Goal: Task Accomplishment & Management: Use online tool/utility

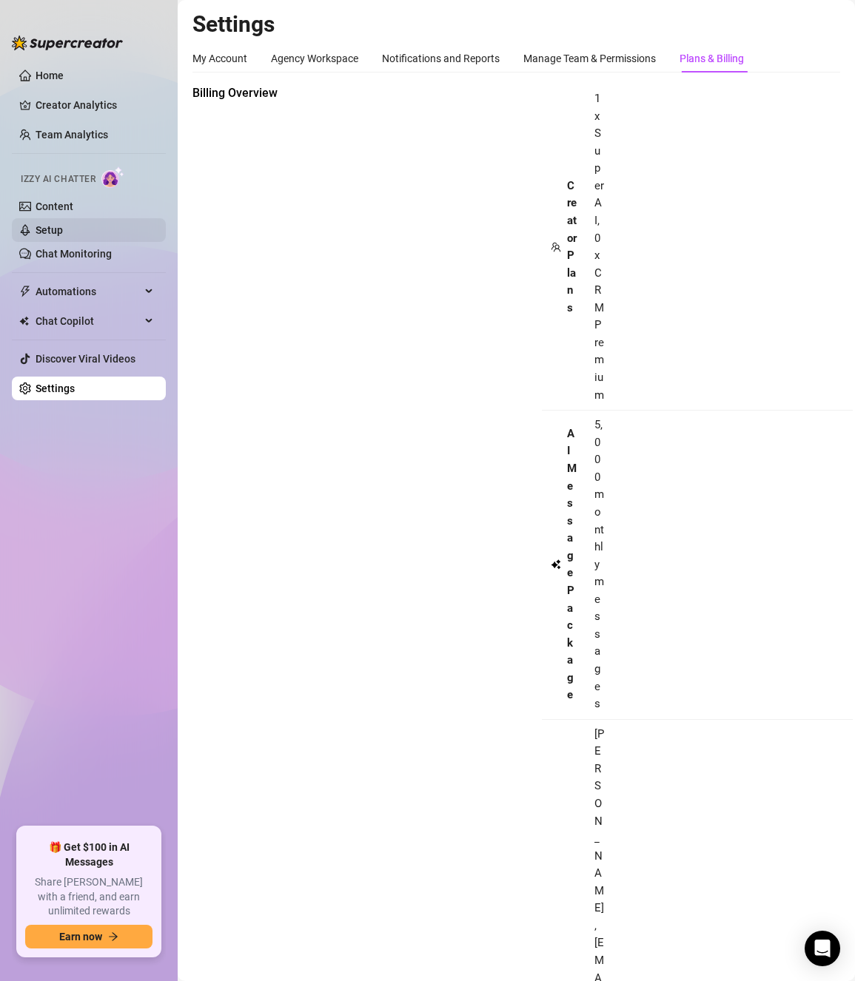
click at [62, 229] on link "Setup" at bounding box center [49, 230] width 27 height 12
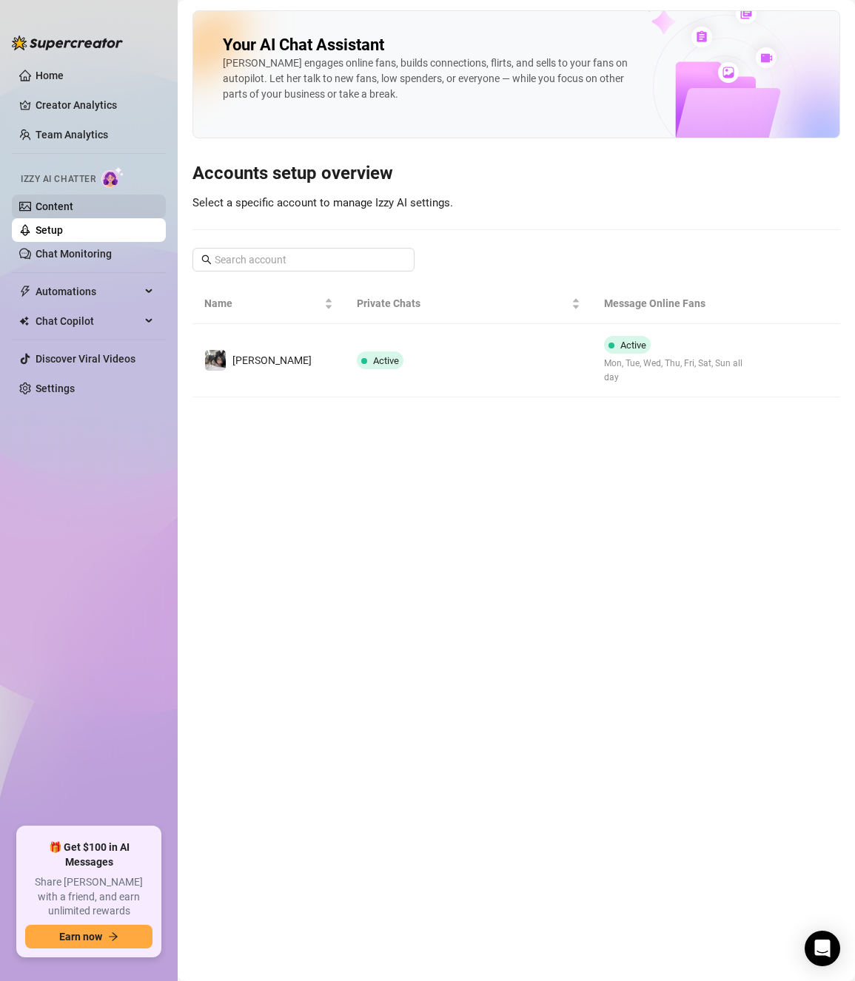
click at [68, 204] on link "Content" at bounding box center [55, 207] width 38 height 12
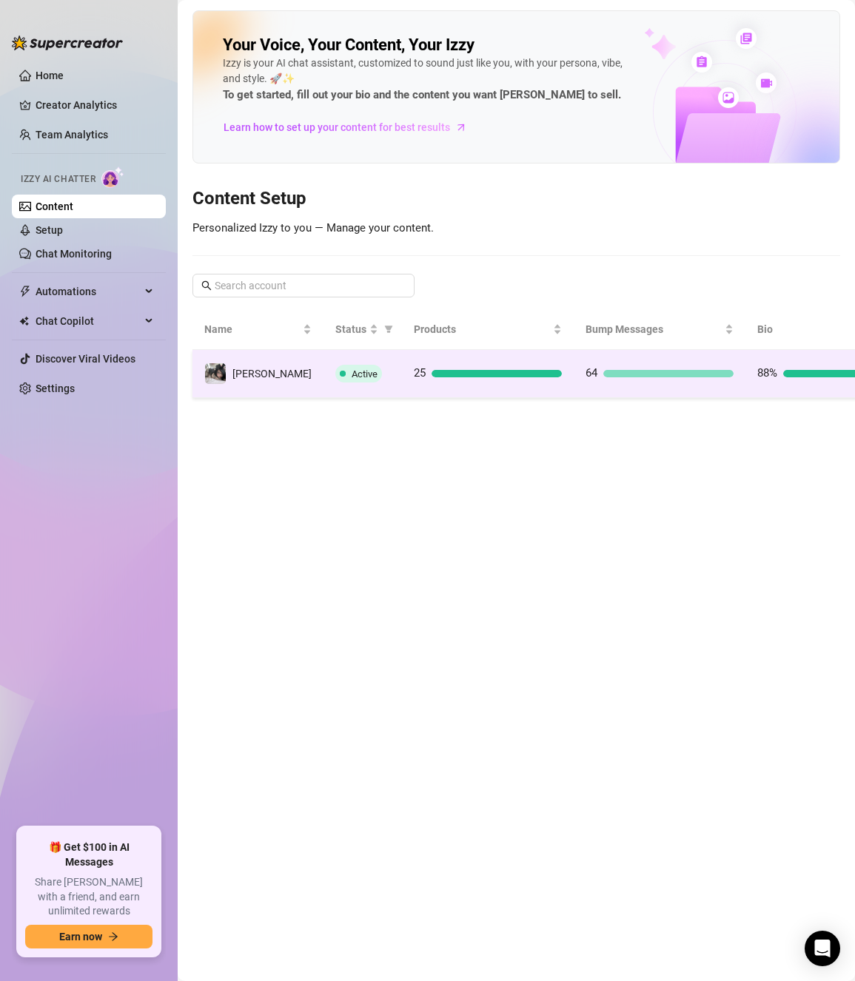
click at [402, 383] on td "25" at bounding box center [488, 374] width 172 height 48
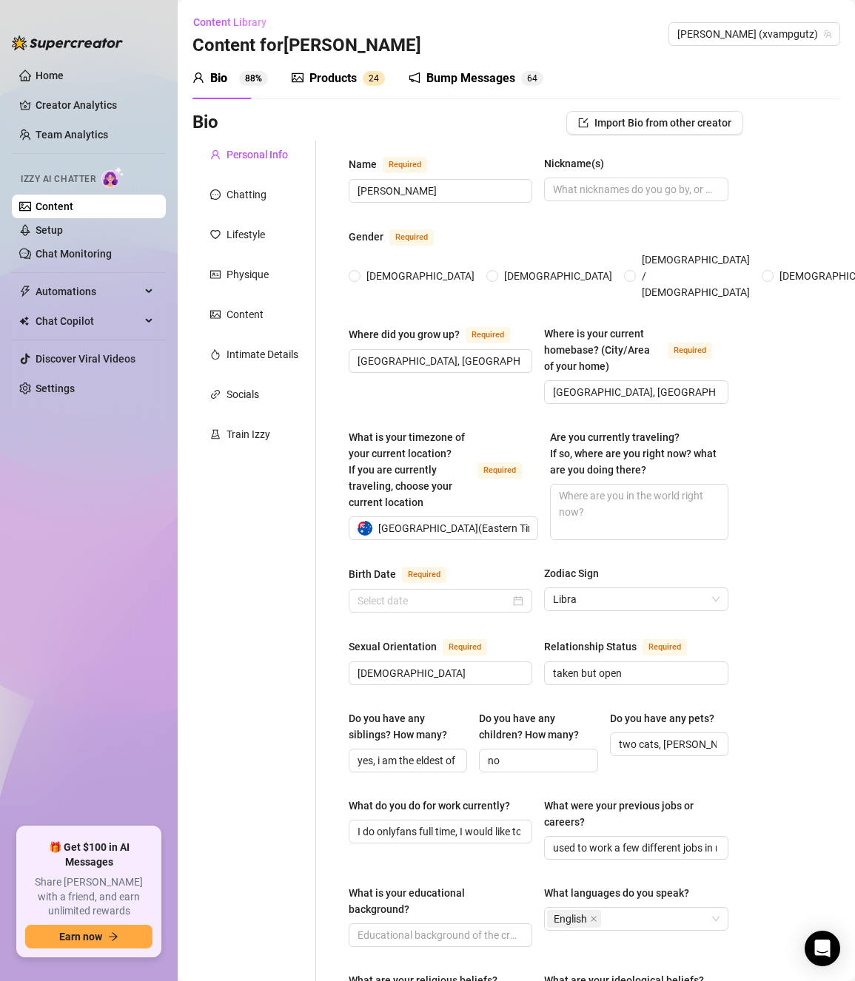
radio input "true"
type input "[DATE]"
click at [454, 81] on div "Bump Messages" at bounding box center [470, 79] width 89 height 18
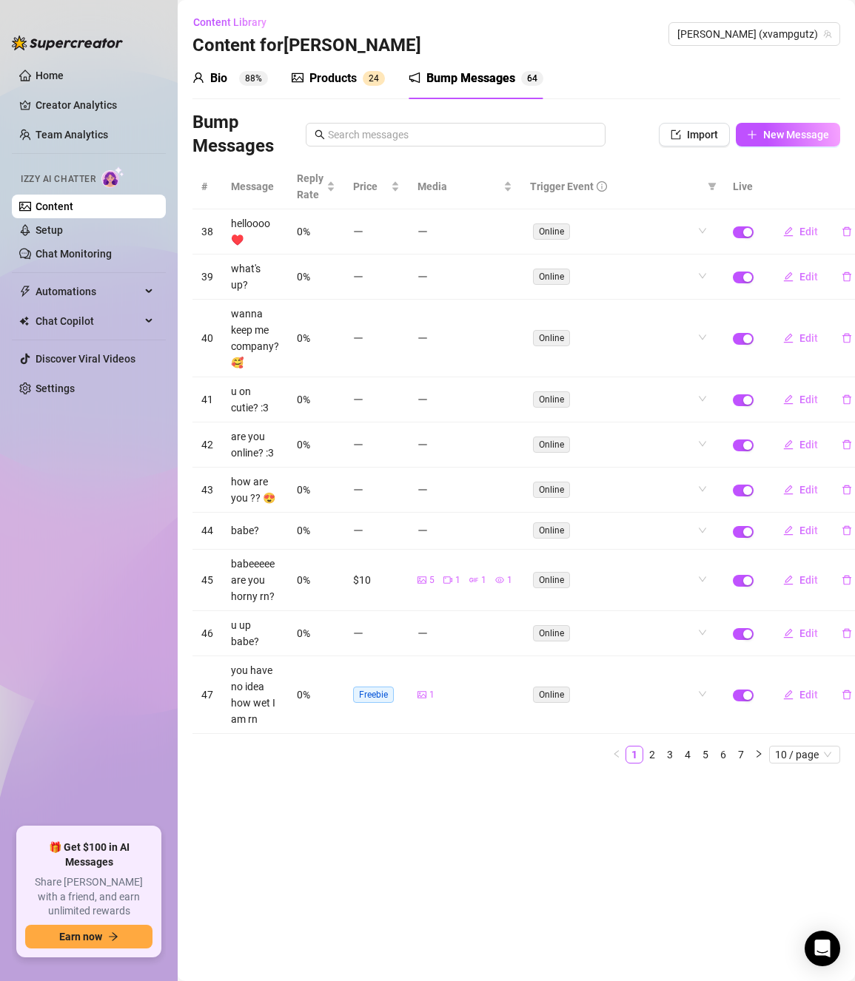
click at [332, 77] on div "Products" at bounding box center [332, 79] width 47 height 18
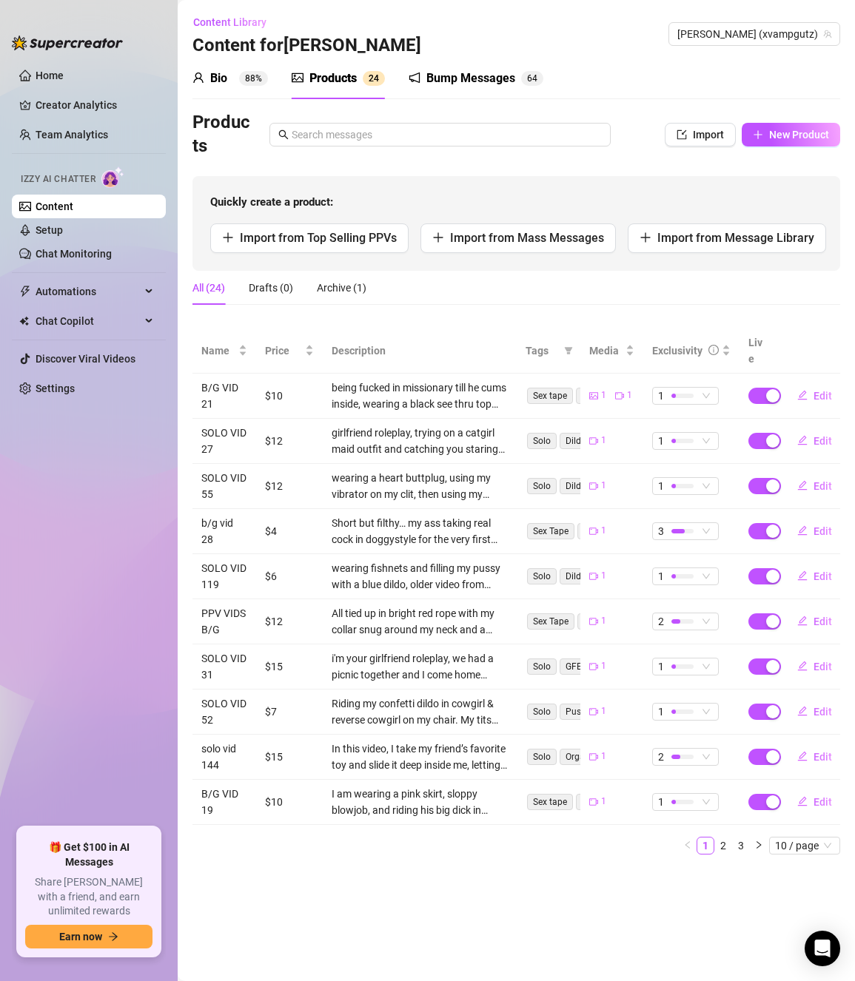
click at [224, 73] on div "Bio" at bounding box center [218, 79] width 17 height 18
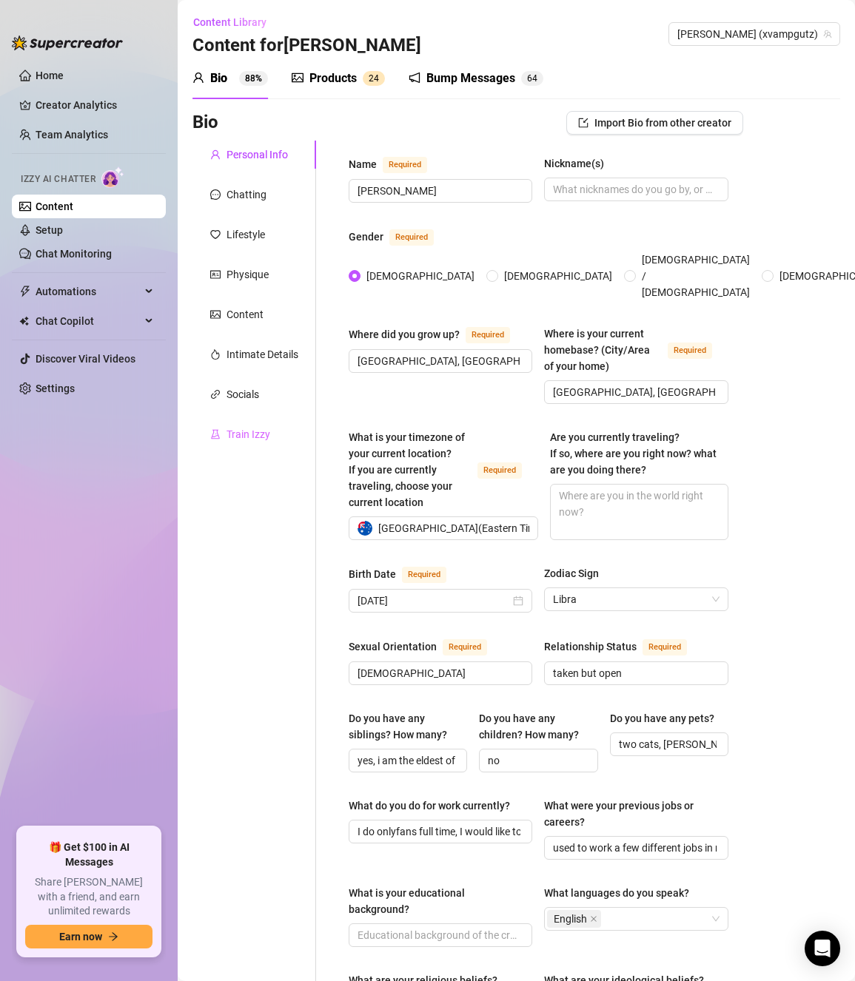
click at [263, 422] on div "Train Izzy" at bounding box center [254, 434] width 124 height 28
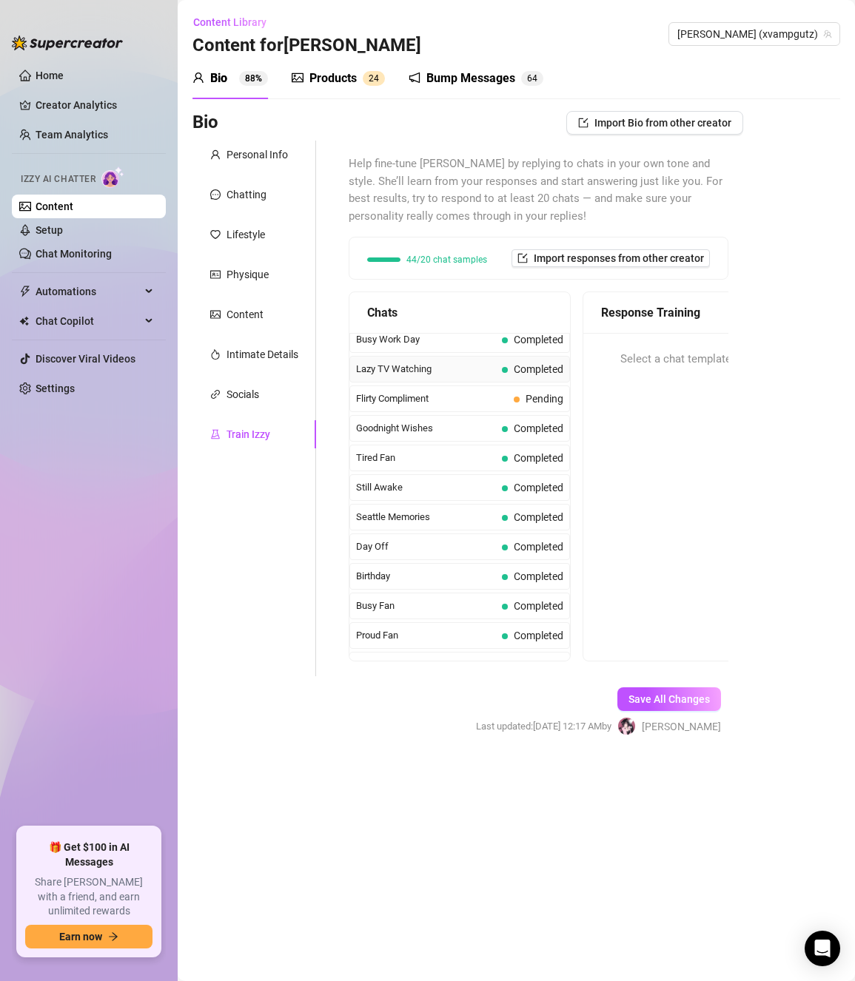
scroll to position [1329, 0]
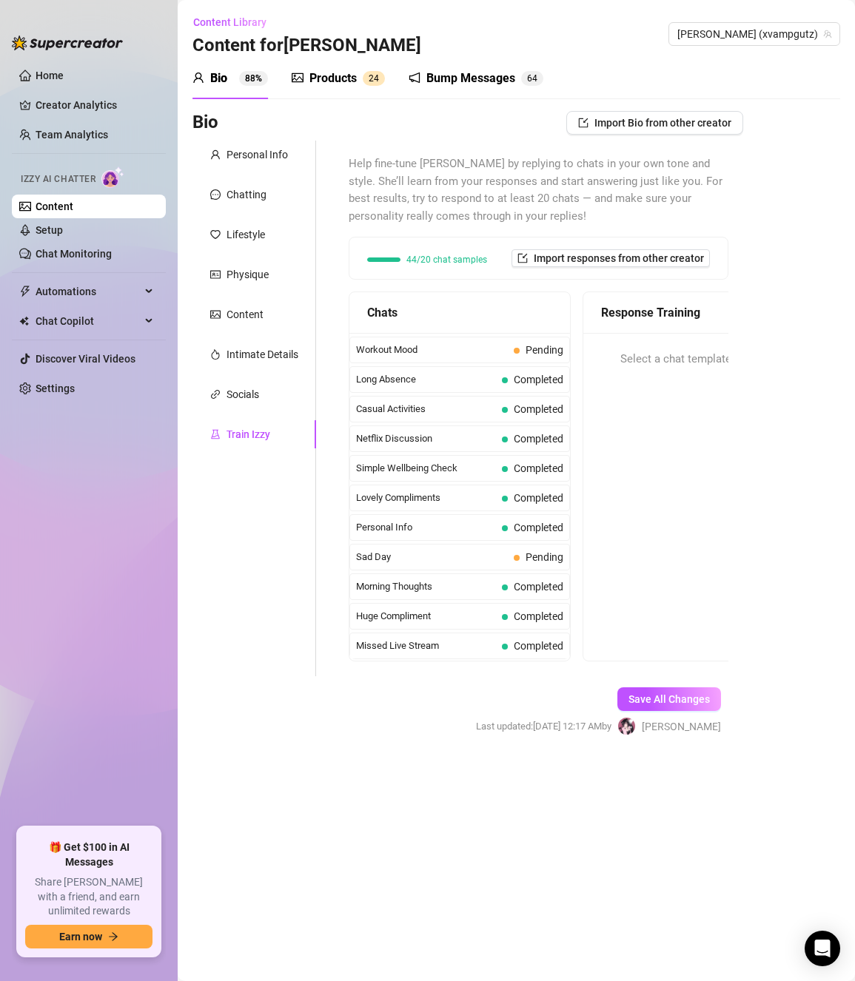
click at [680, 362] on span "Select a chat template to provide a response" at bounding box center [730, 360] width 221 height 18
click at [449, 64] on div "Bump Messages 6 4" at bounding box center [476, 78] width 135 height 41
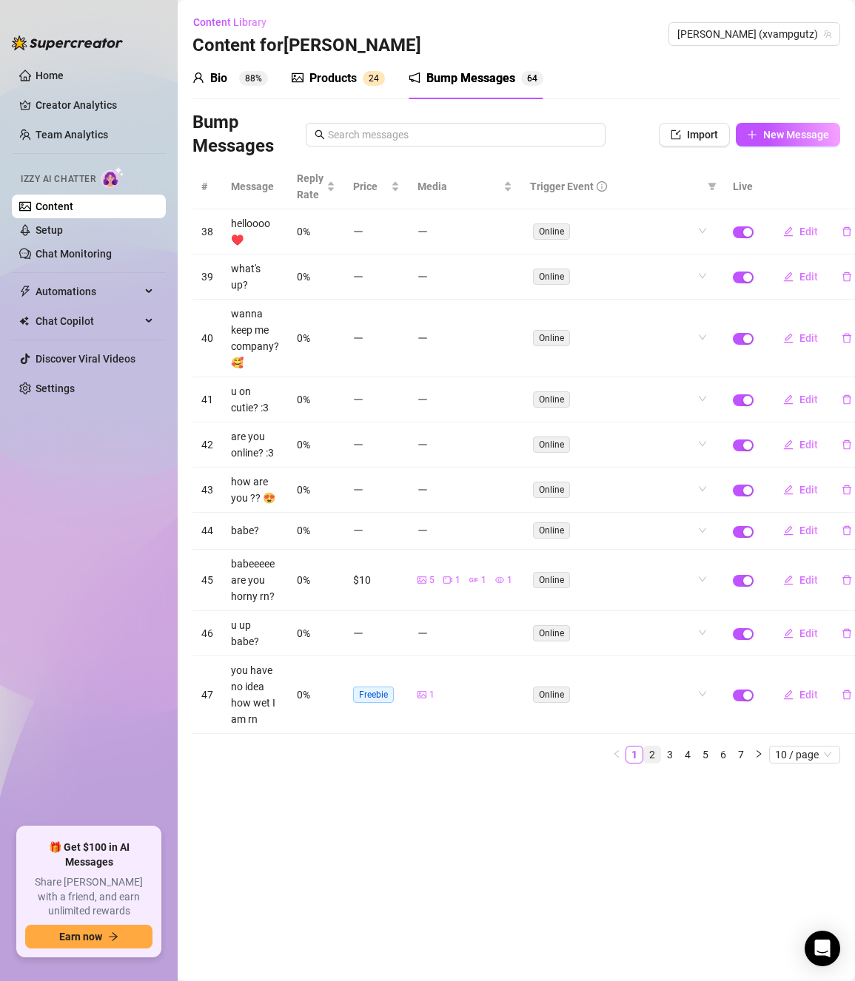
click at [655, 758] on link "2" at bounding box center [652, 755] width 16 height 16
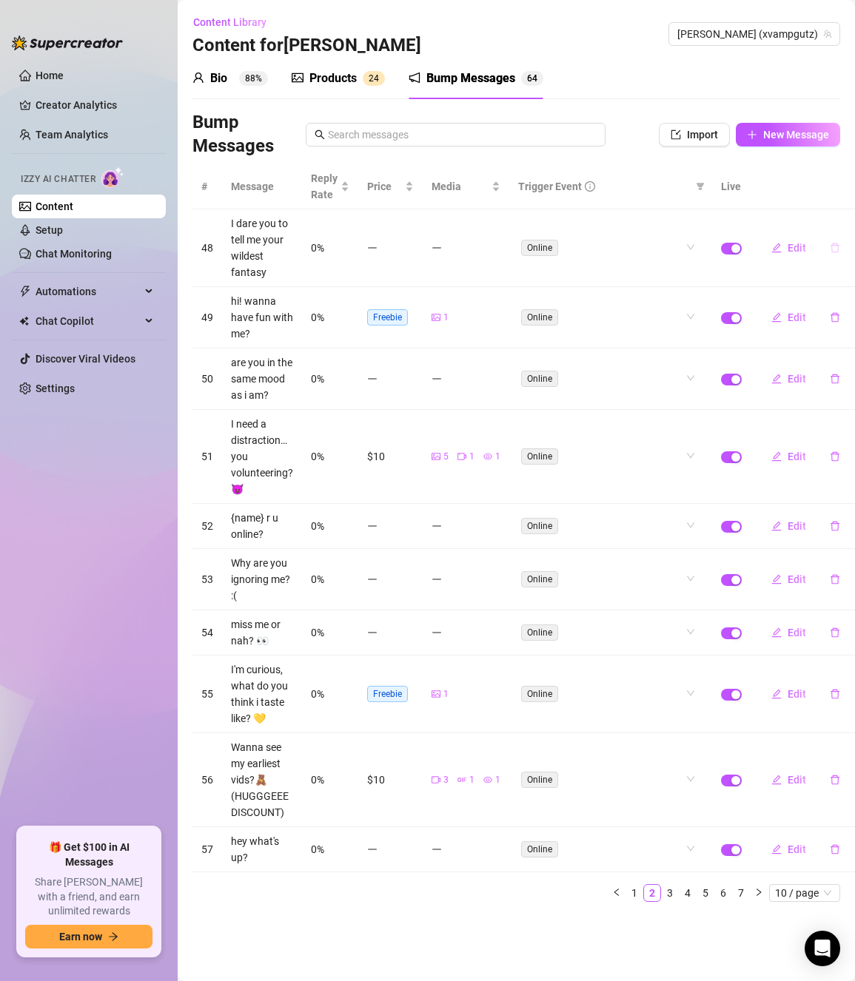
click at [818, 246] on button "button" at bounding box center [835, 248] width 34 height 24
click at [842, 210] on button "Yes" at bounding box center [830, 210] width 28 height 18
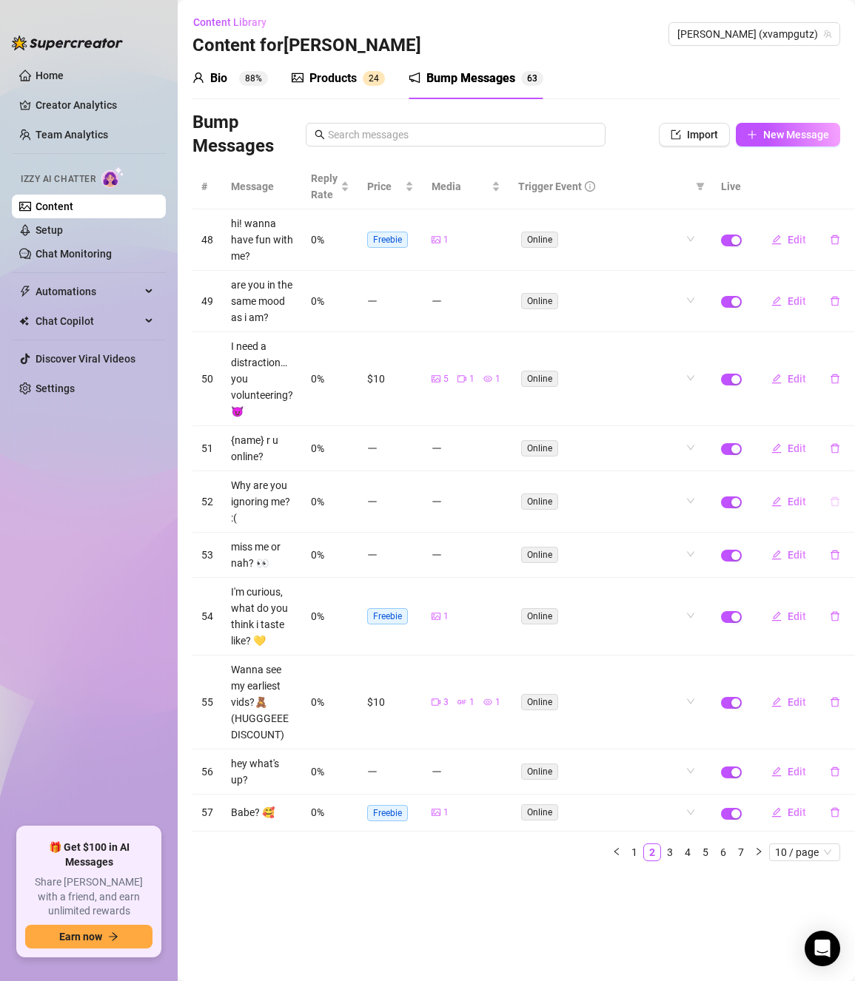
click at [826, 507] on button "button" at bounding box center [835, 502] width 34 height 24
click at [838, 466] on span "Yes" at bounding box center [830, 463] width 18 height 12
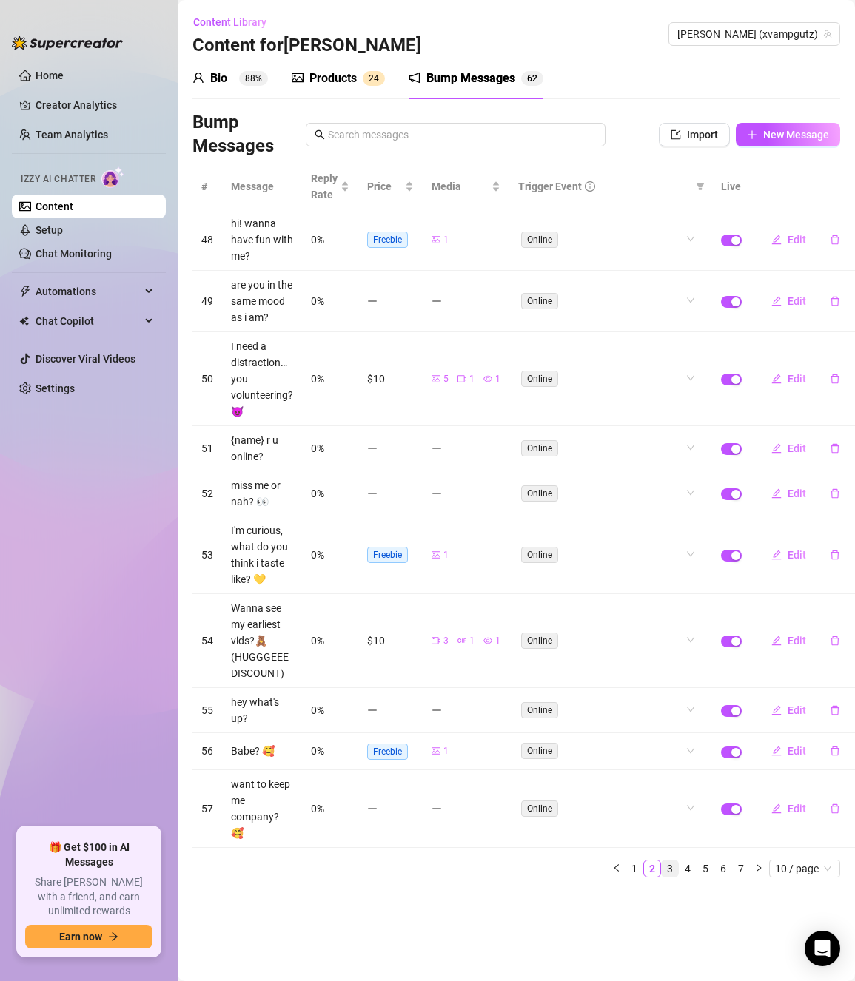
click at [667, 869] on link "3" at bounding box center [670, 869] width 16 height 16
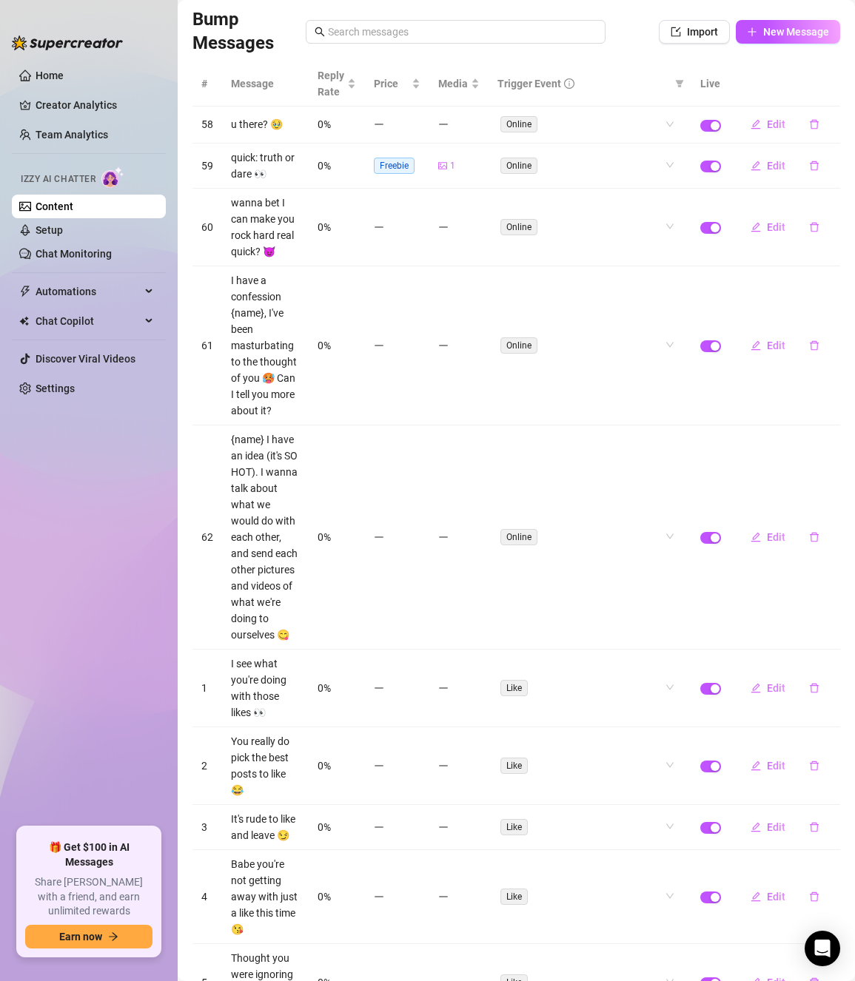
scroll to position [148, 0]
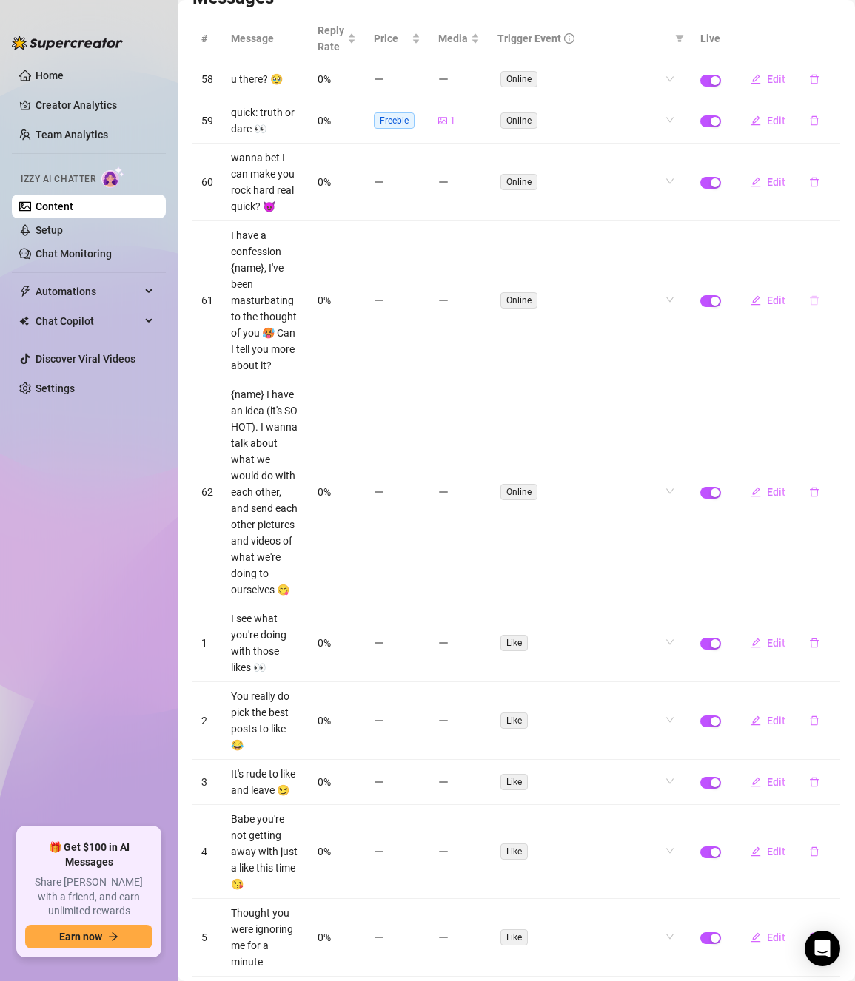
click at [798, 312] on button "button" at bounding box center [814, 301] width 34 height 24
click at [830, 287] on span "Yes" at bounding box center [830, 287] width 18 height 12
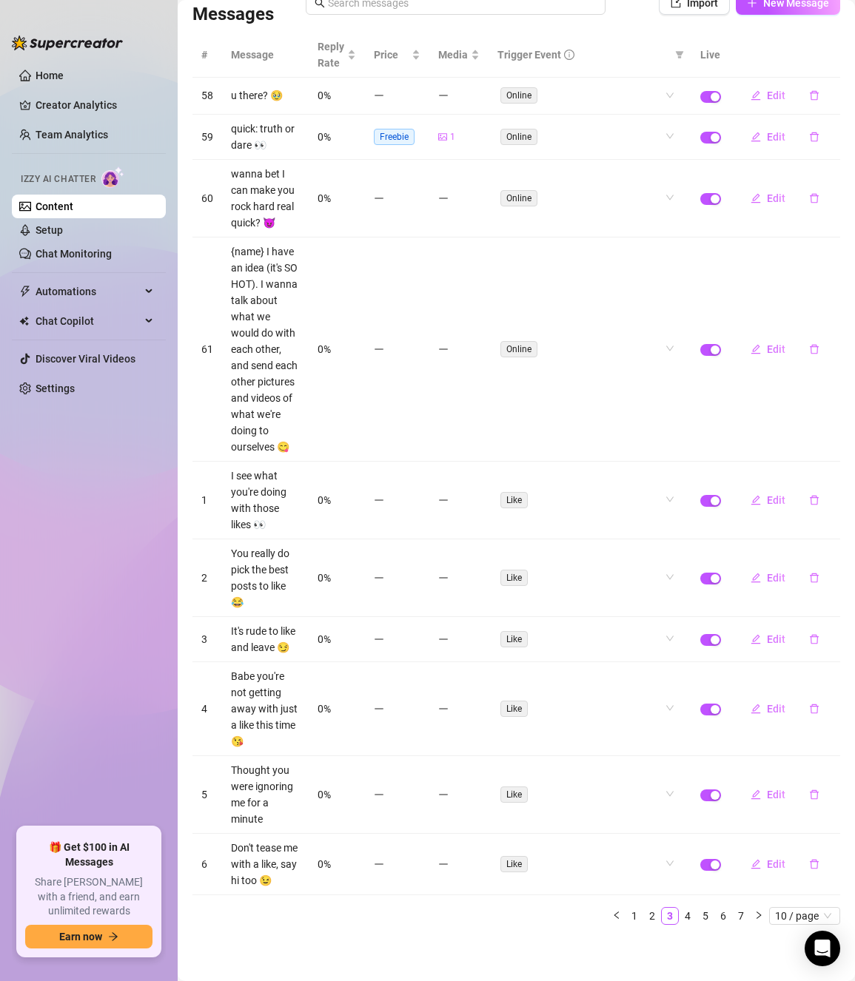
scroll to position [246, 0]
click at [809, 573] on icon "delete" at bounding box center [814, 578] width 10 height 10
click at [835, 508] on span "Yes" at bounding box center [830, 507] width 18 height 12
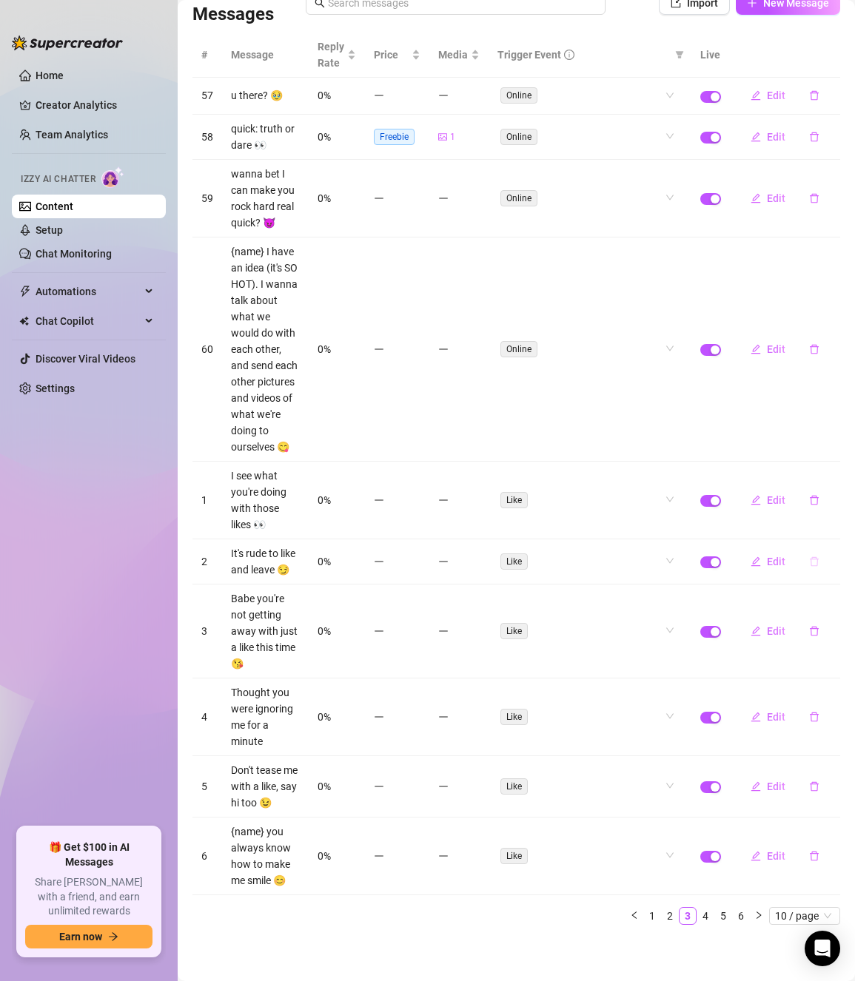
click at [800, 550] on button "button" at bounding box center [814, 562] width 34 height 24
click at [828, 500] on span "Yes" at bounding box center [830, 499] width 18 height 12
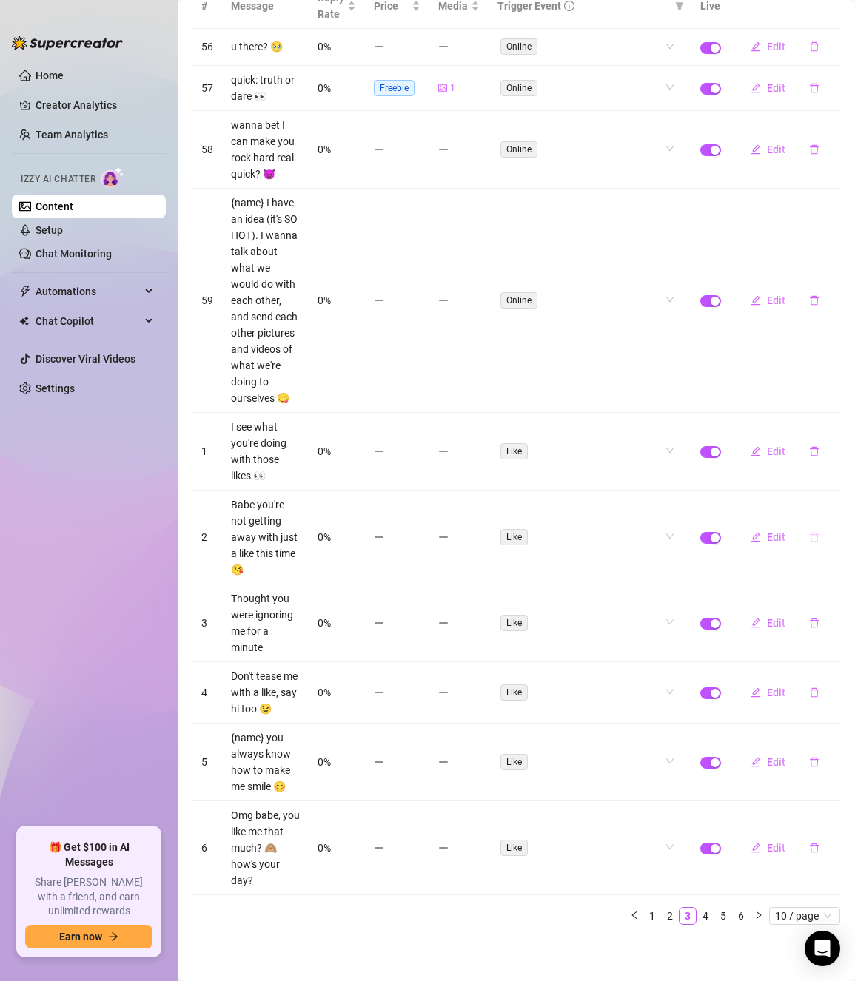
click at [810, 543] on icon "delete" at bounding box center [814, 538] width 9 height 10
click at [832, 519] on span "Yes" at bounding box center [830, 515] width 18 height 12
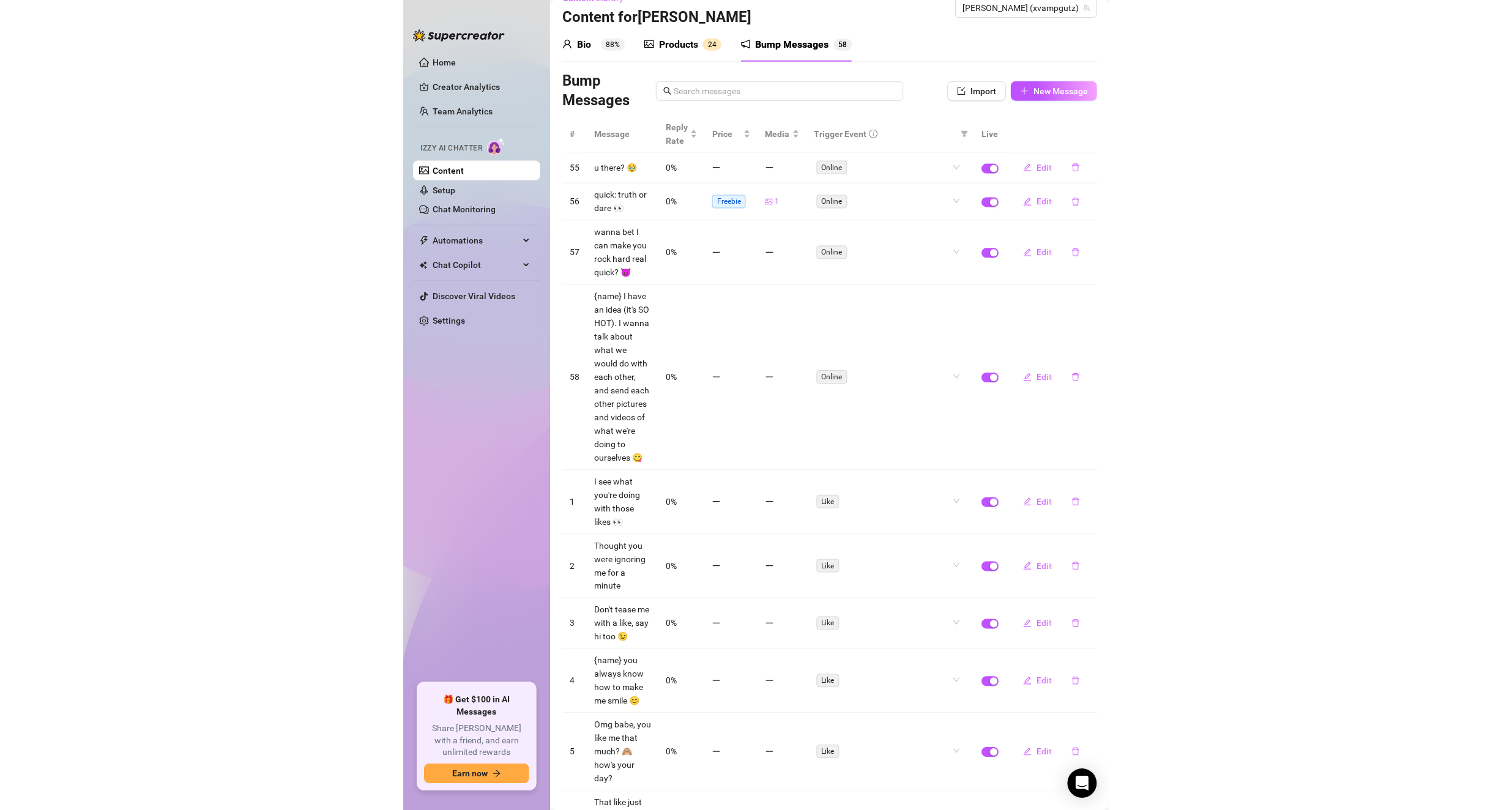
scroll to position [0, 0]
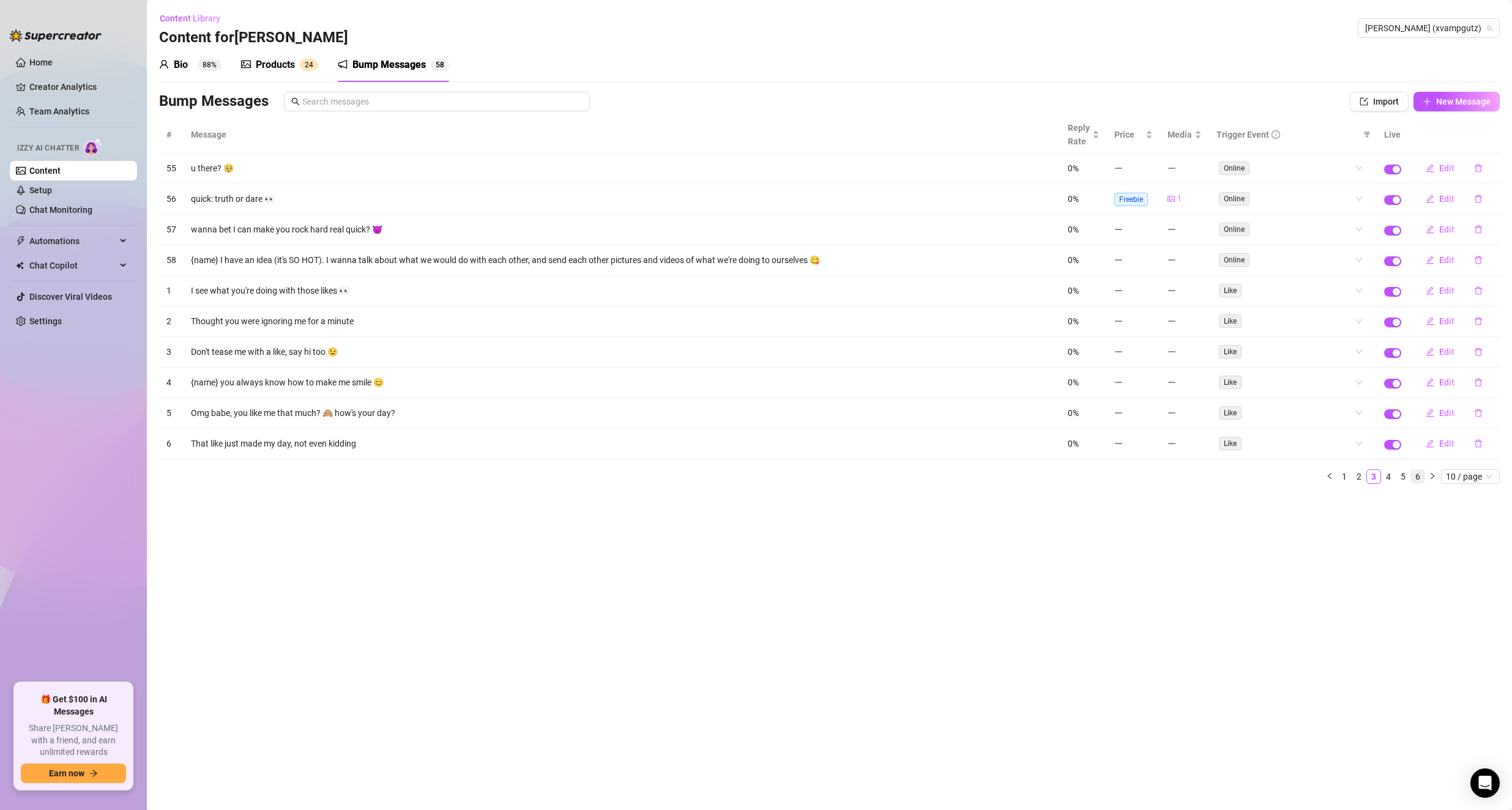
click at [706, 474] on link "6" at bounding box center [1418, 476] width 13 height 13
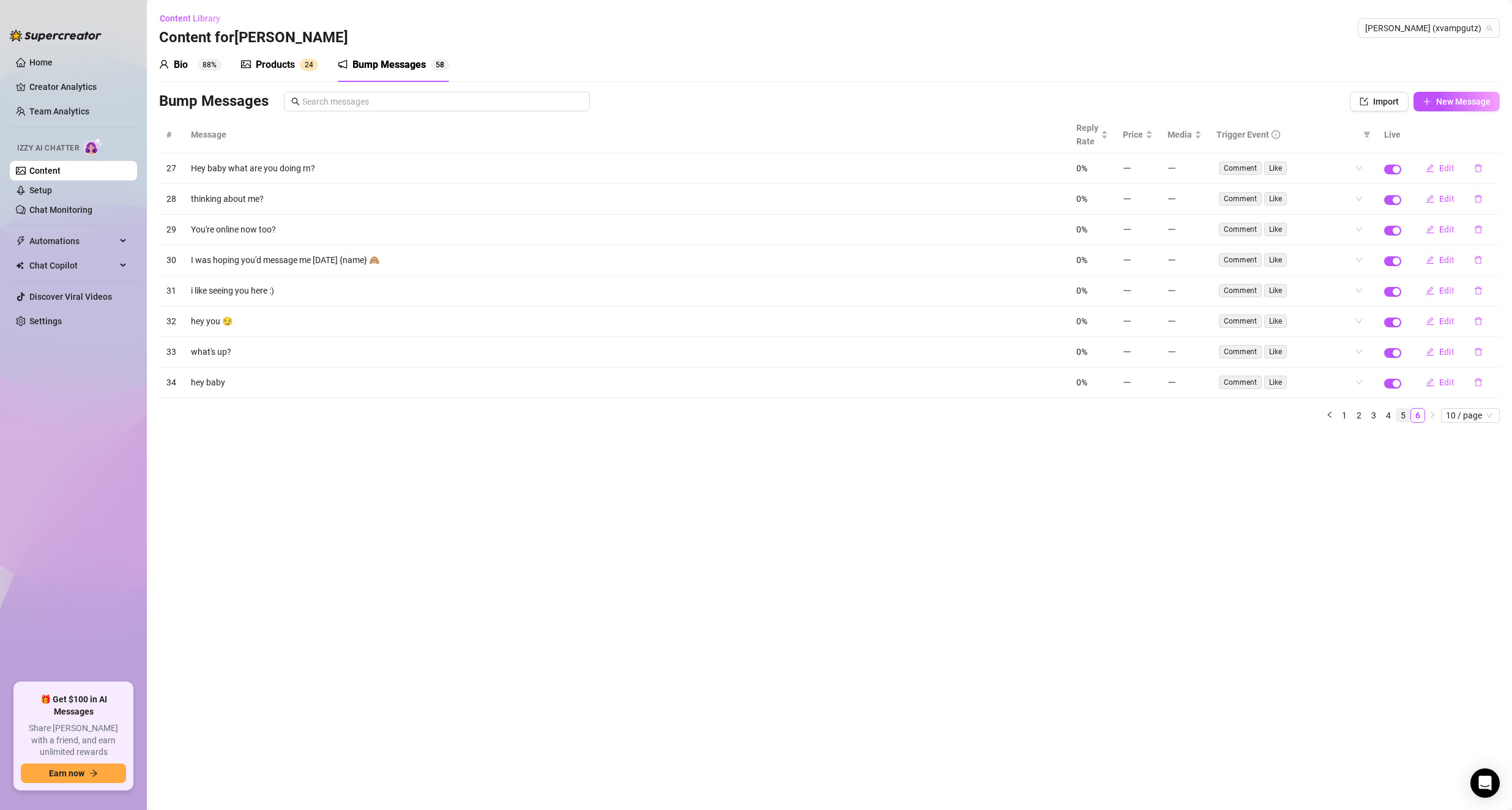
click at [706, 415] on link "5" at bounding box center [1403, 415] width 13 height 13
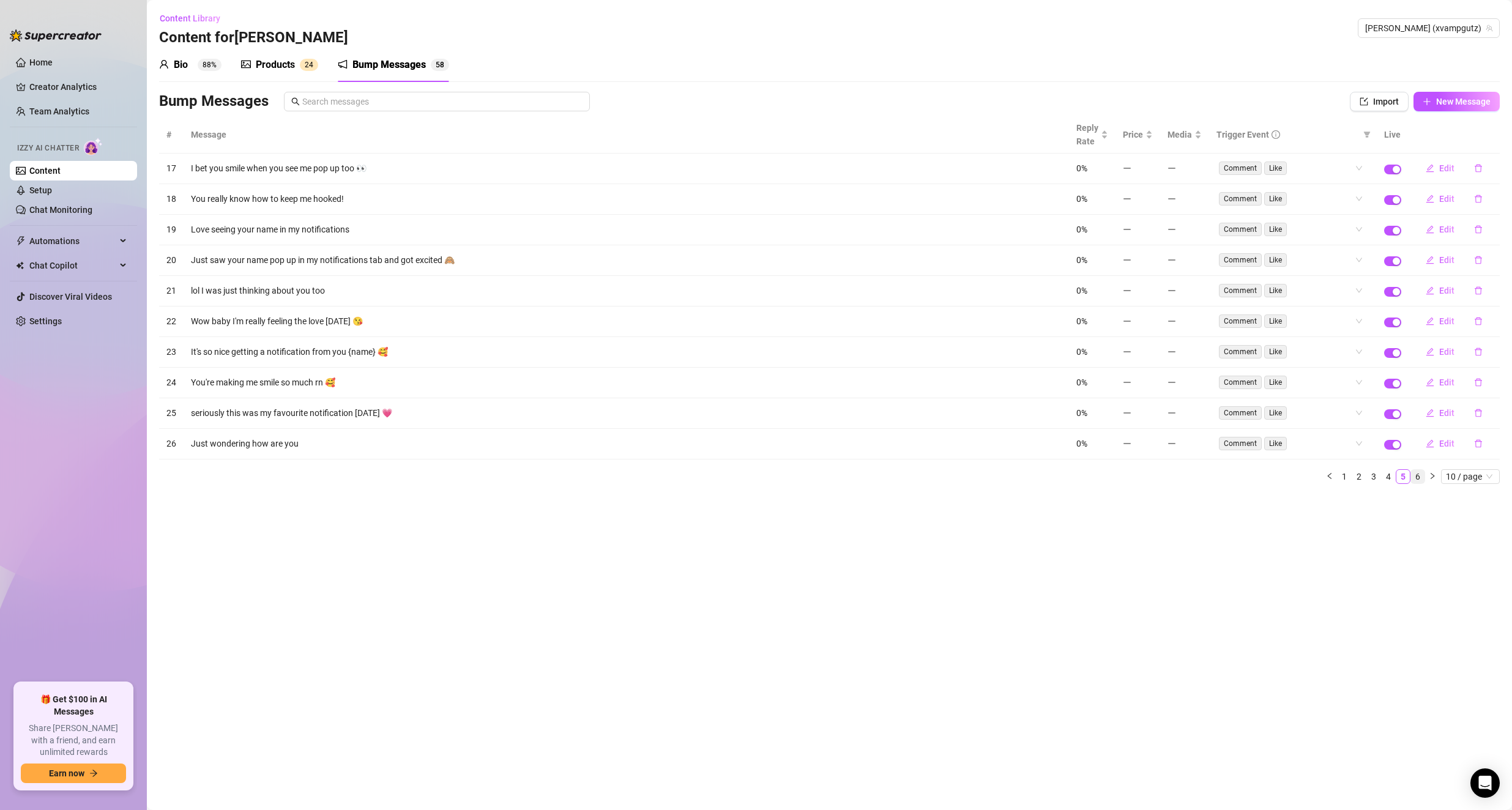
click at [706, 474] on link "6" at bounding box center [1418, 476] width 13 height 13
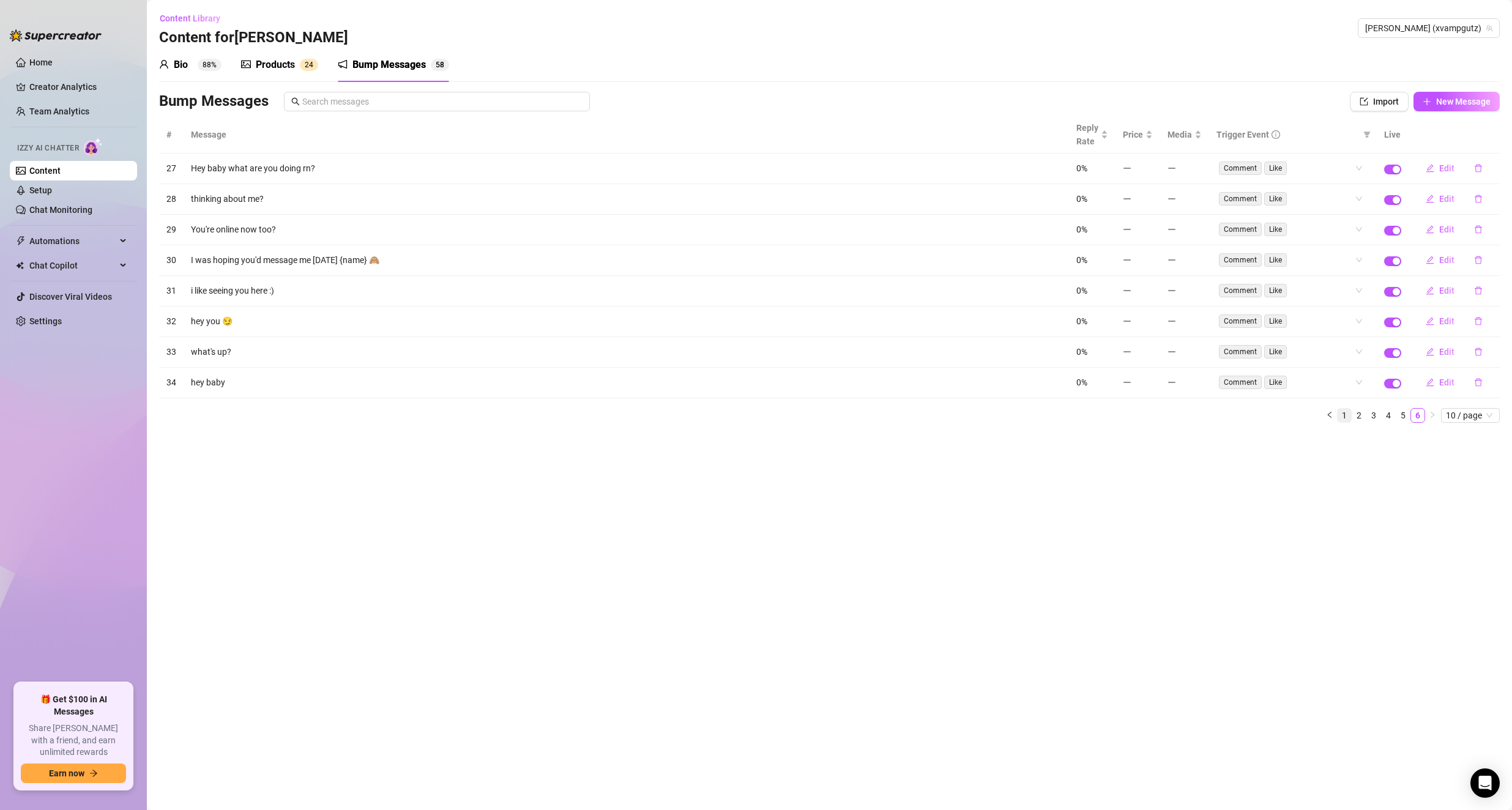
click at [706, 416] on link "1" at bounding box center [1344, 415] width 13 height 13
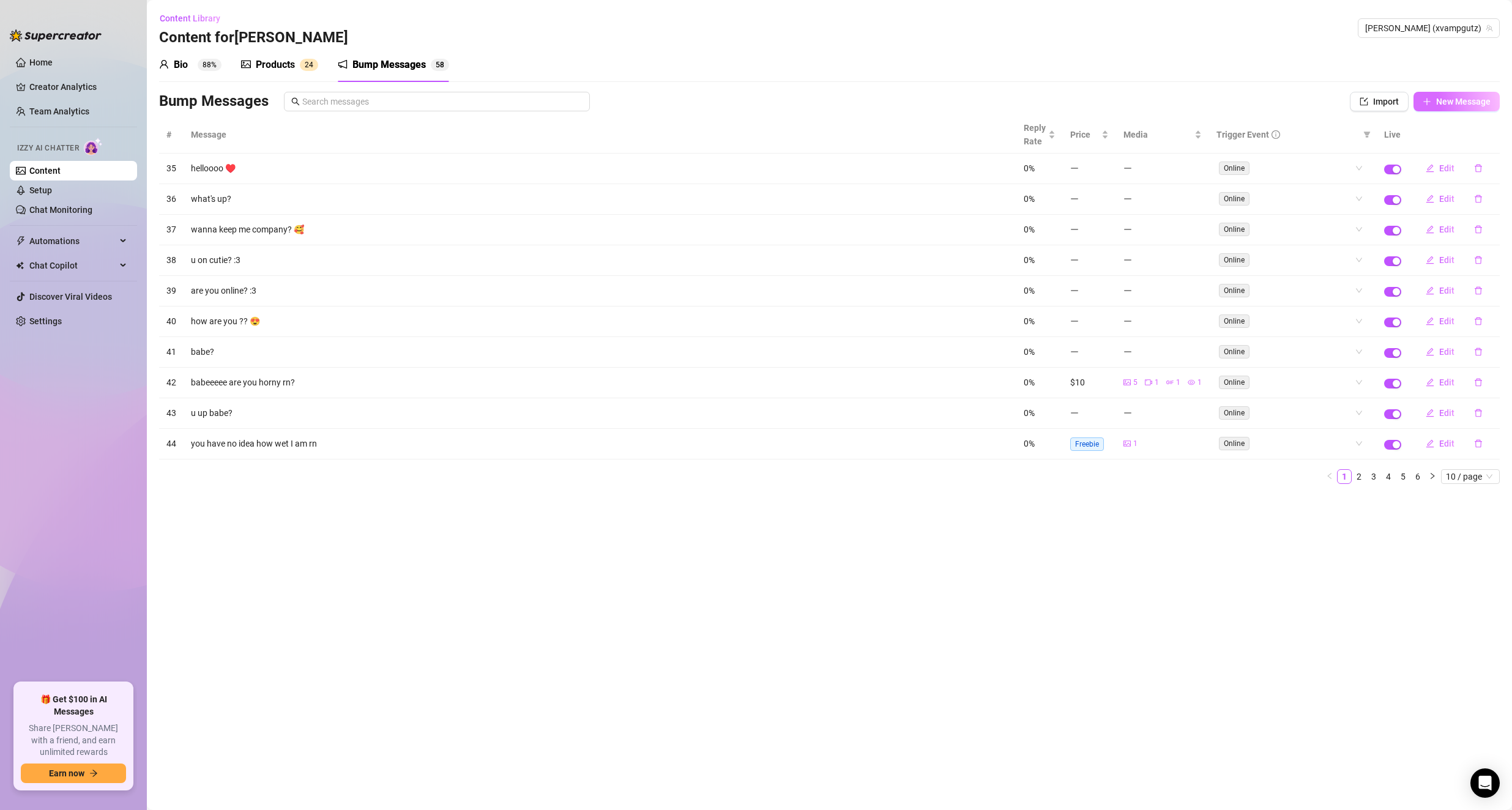
click at [706, 108] on button "New Message" at bounding box center [1457, 102] width 86 height 20
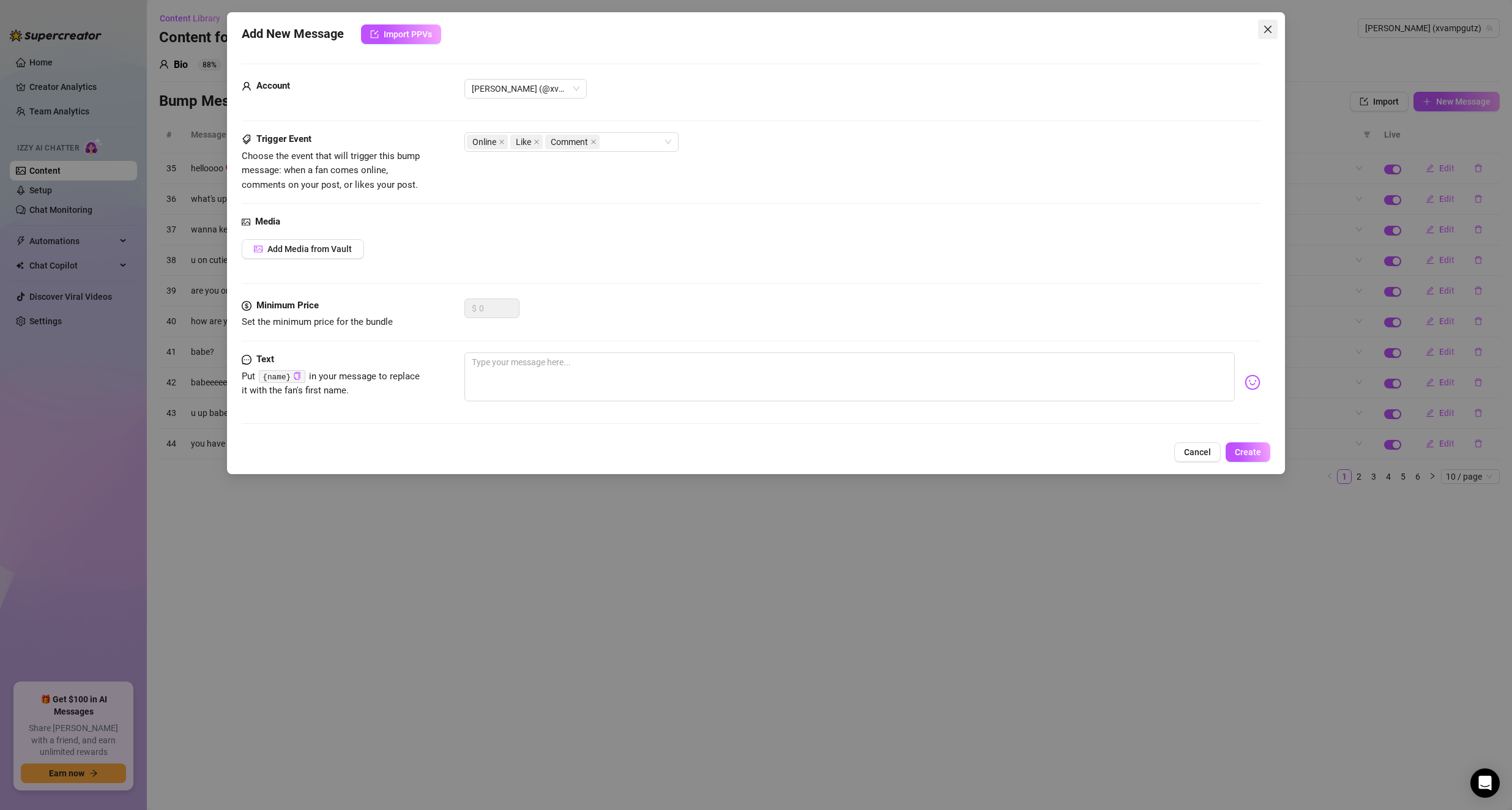
click at [706, 26] on icon "close" at bounding box center [1268, 30] width 10 height 10
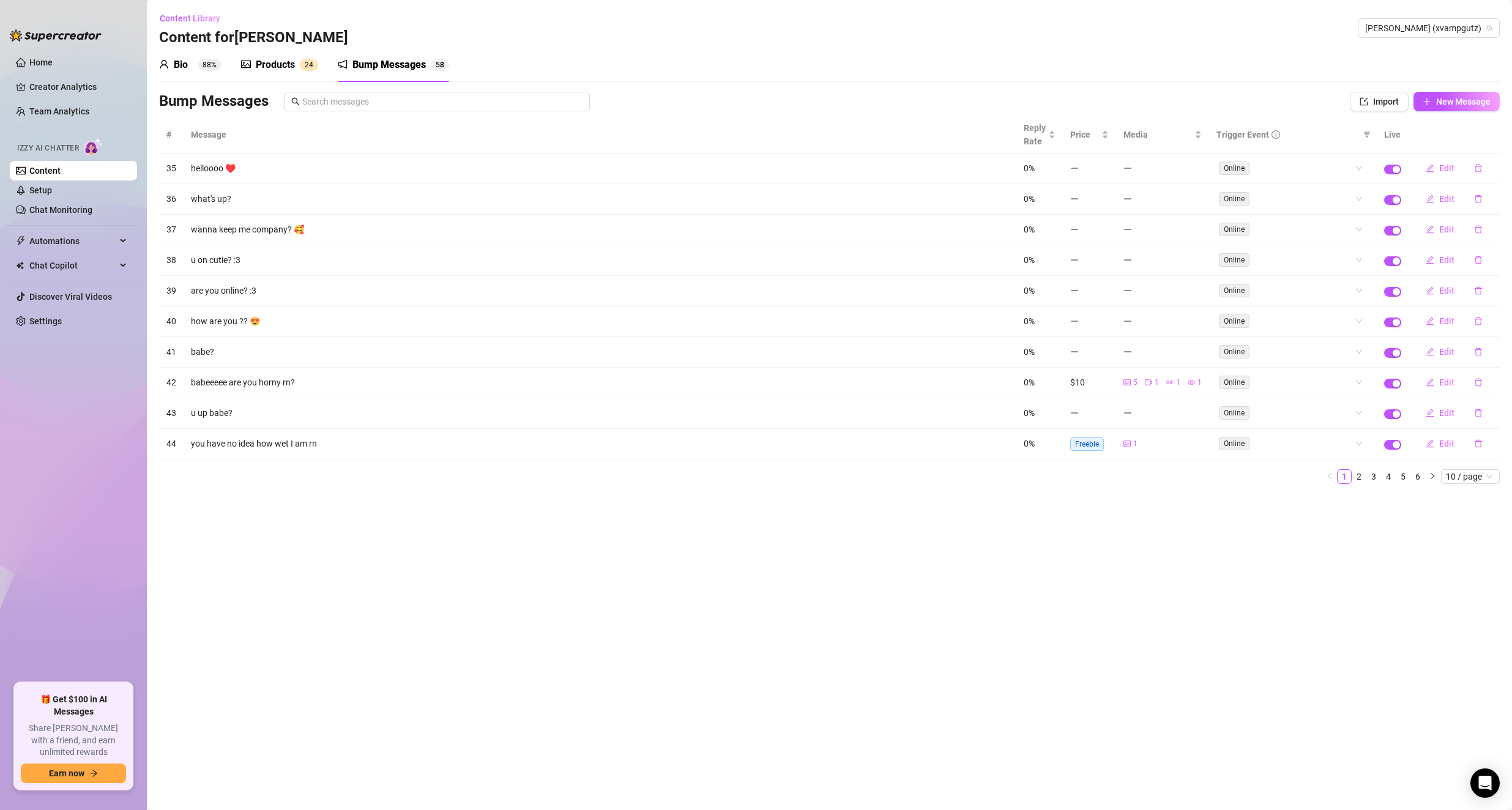
click at [279, 60] on div "Products" at bounding box center [274, 65] width 39 height 15
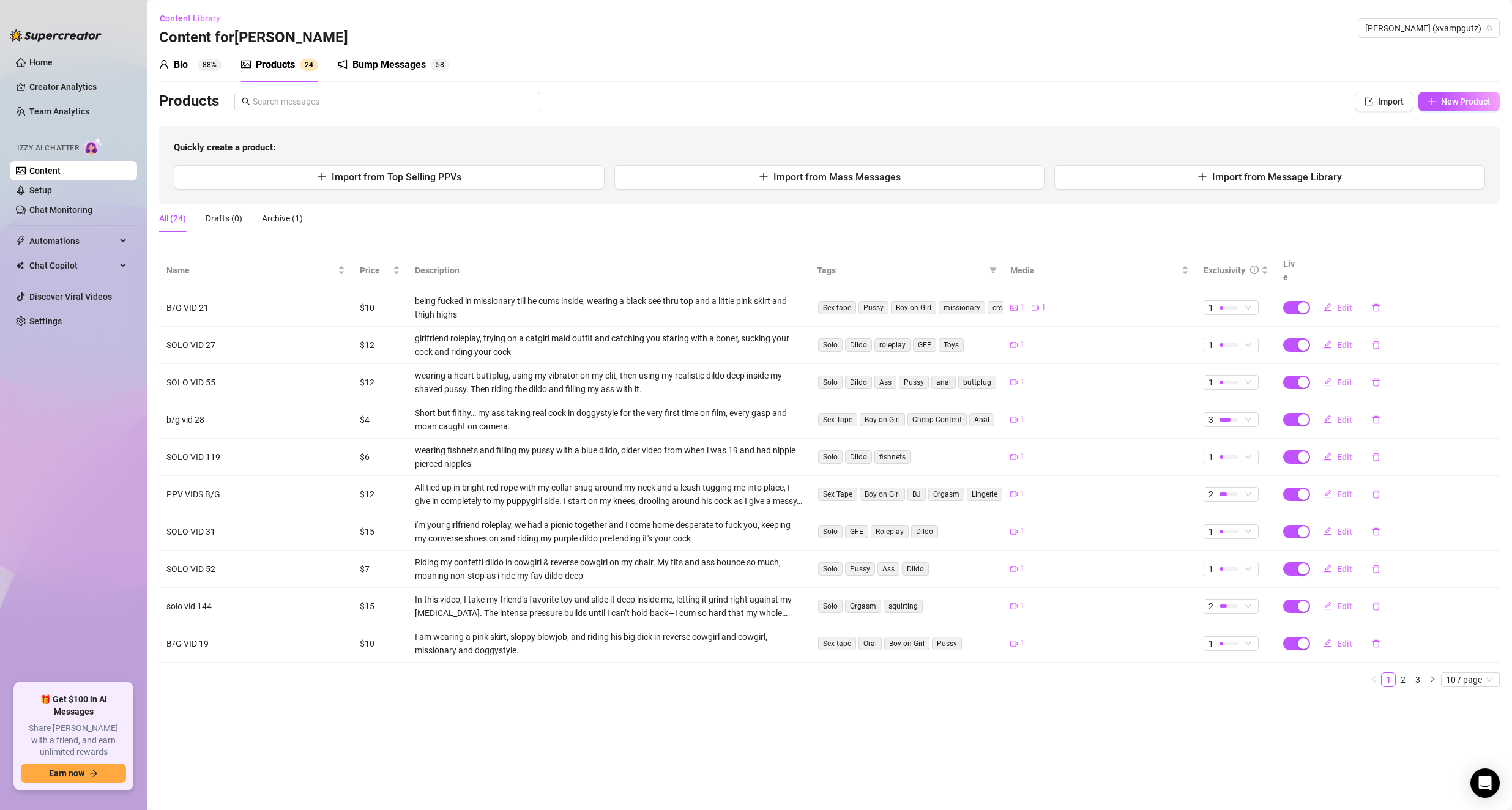
click at [389, 68] on div "Bump Messages" at bounding box center [389, 65] width 74 height 15
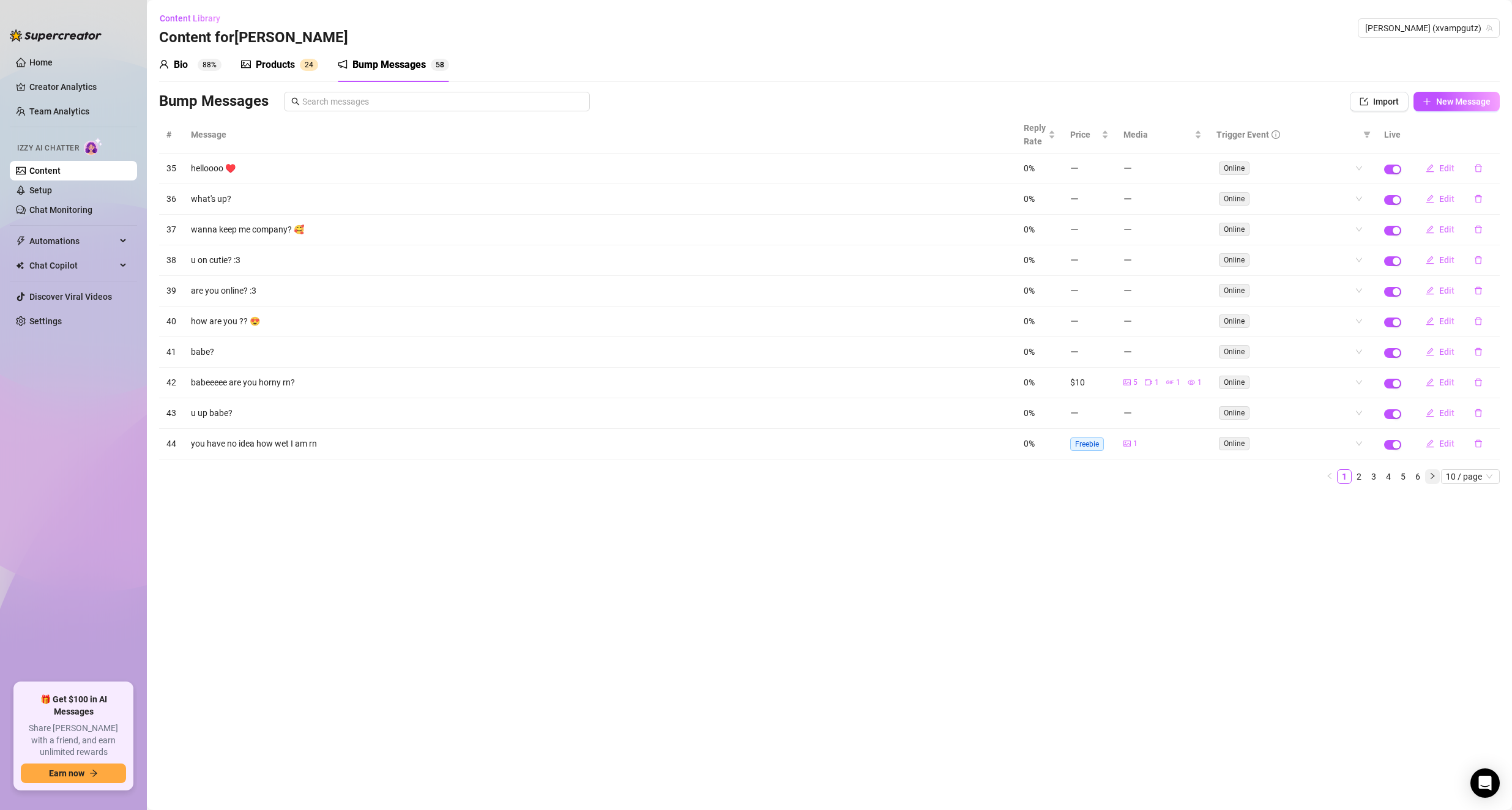
click at [706, 477] on icon "right" at bounding box center [1432, 475] width 7 height 7
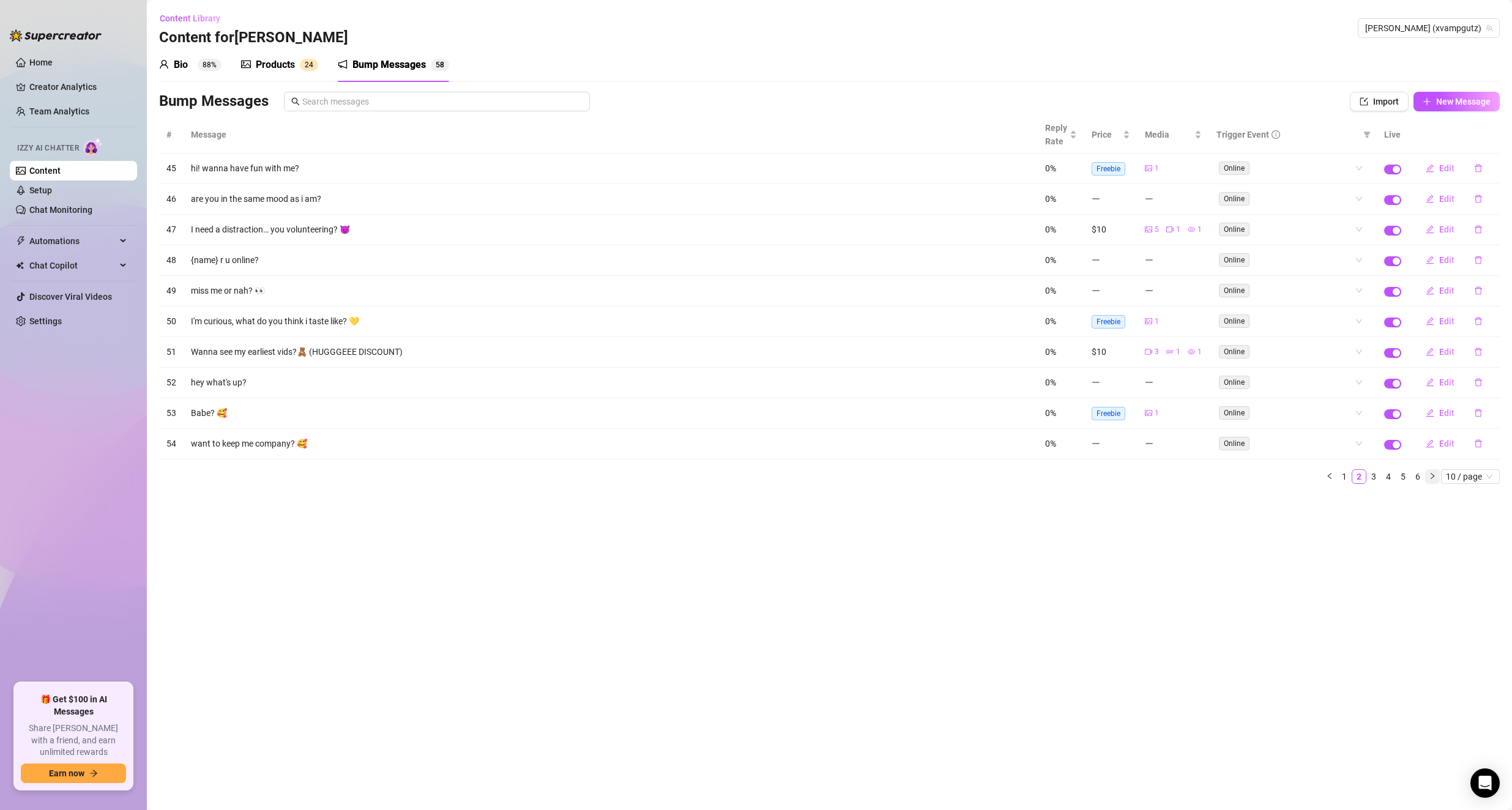
click at [706, 478] on icon "right" at bounding box center [1432, 475] width 7 height 7
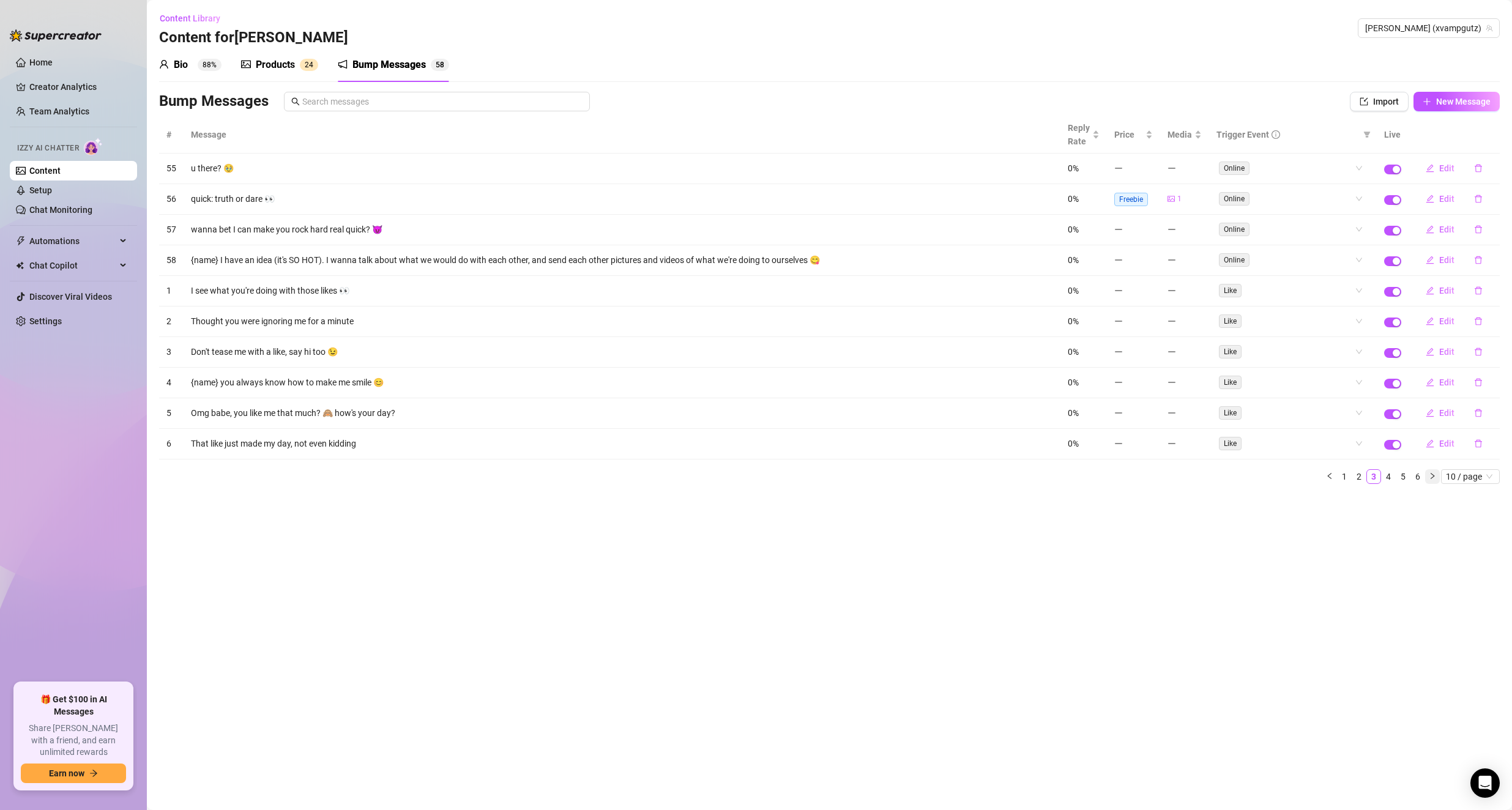
click at [706, 478] on icon "right" at bounding box center [1432, 475] width 7 height 7
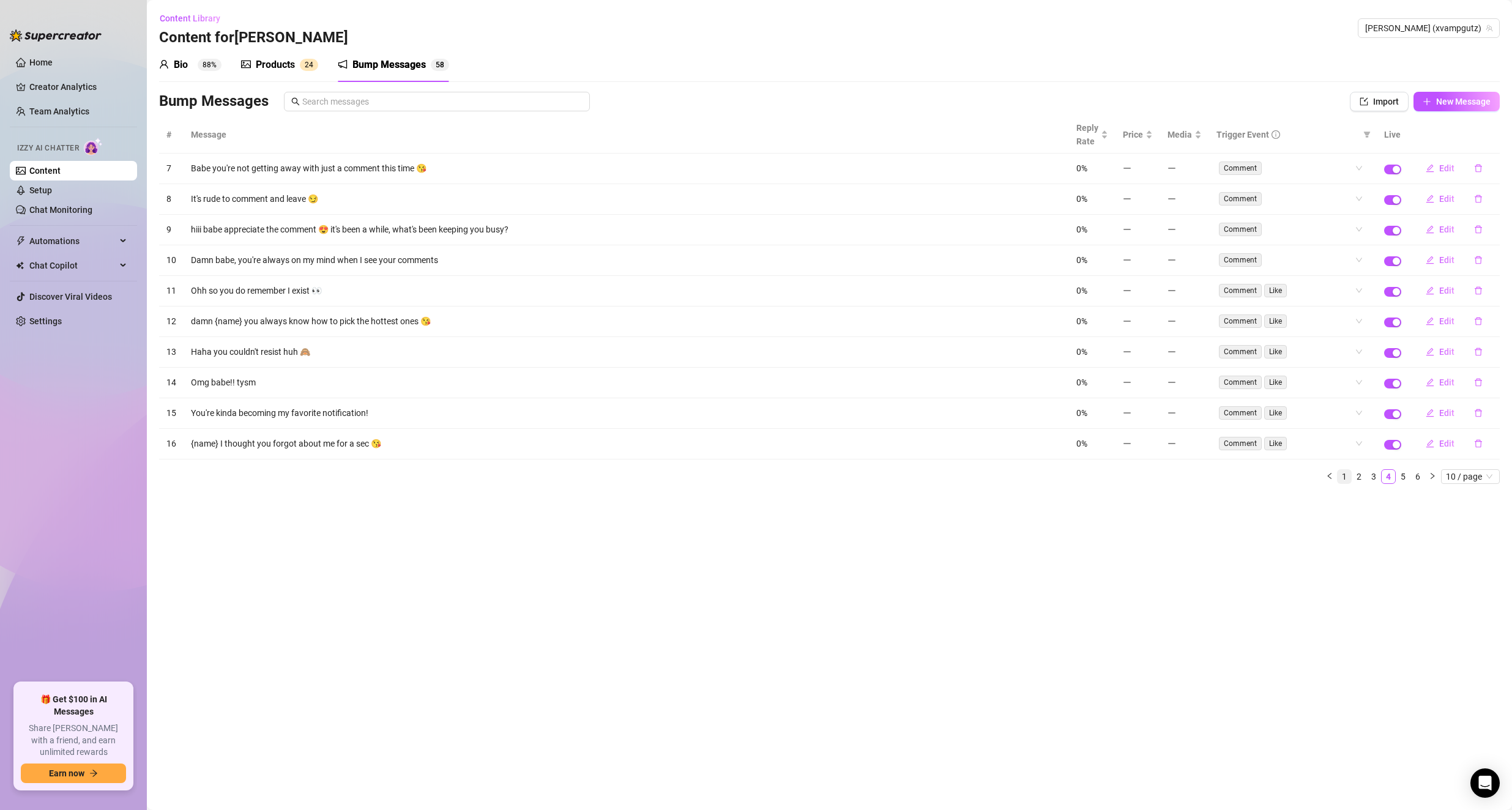
click at [706, 474] on link "1" at bounding box center [1344, 476] width 13 height 13
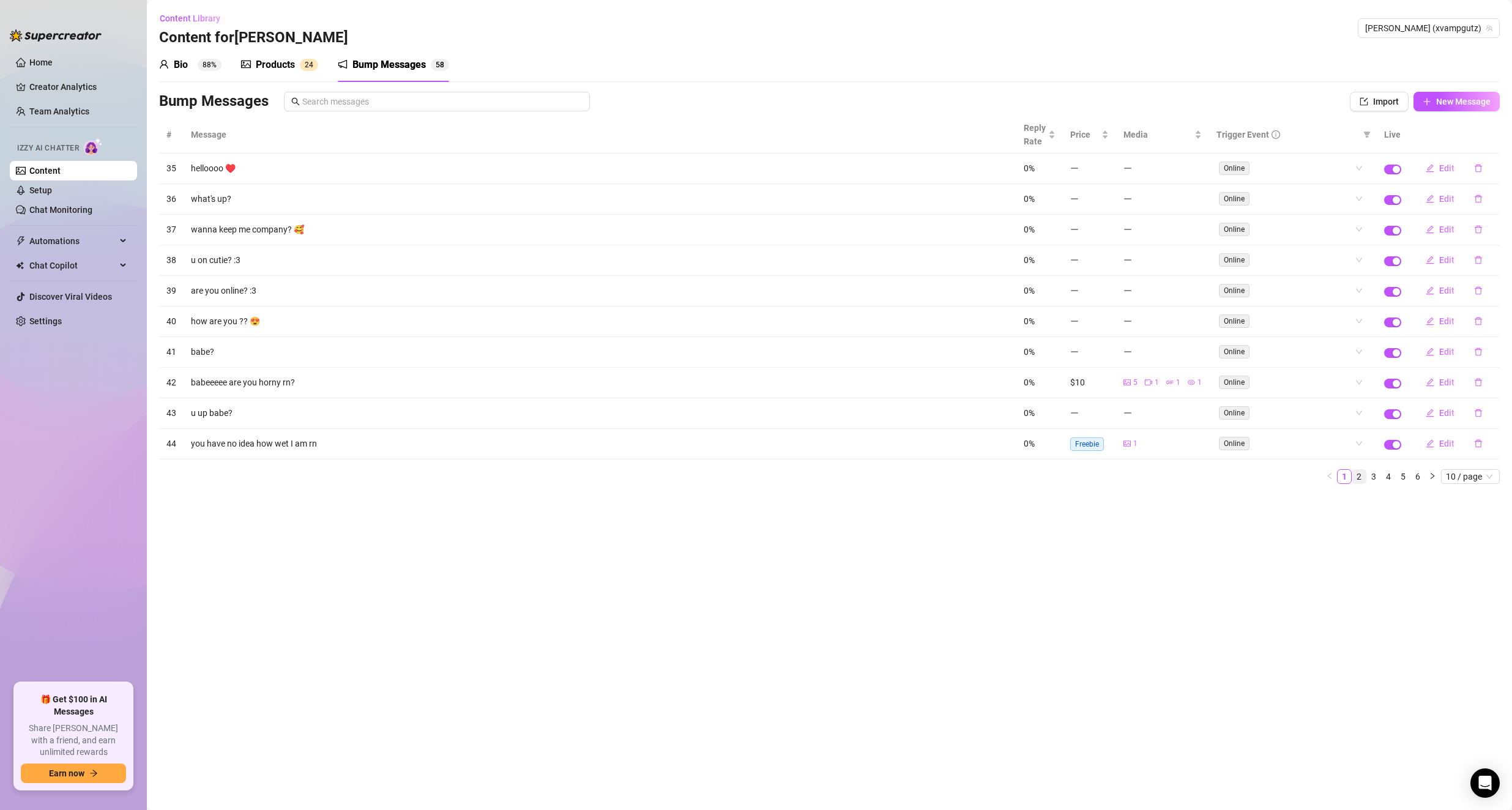
click at [706, 475] on link "2" at bounding box center [1359, 476] width 13 height 13
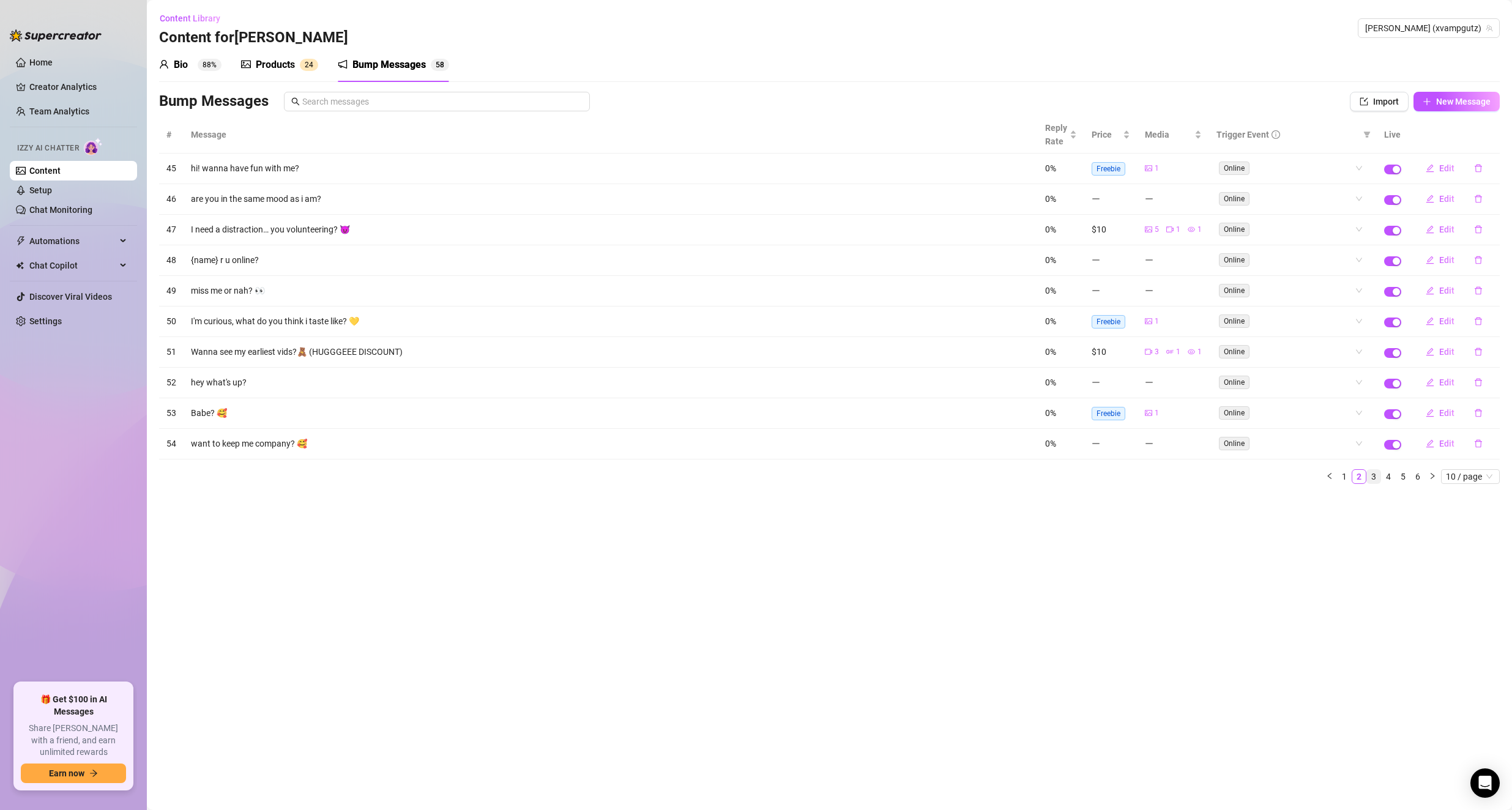
click at [706, 477] on link "3" at bounding box center [1374, 476] width 13 height 13
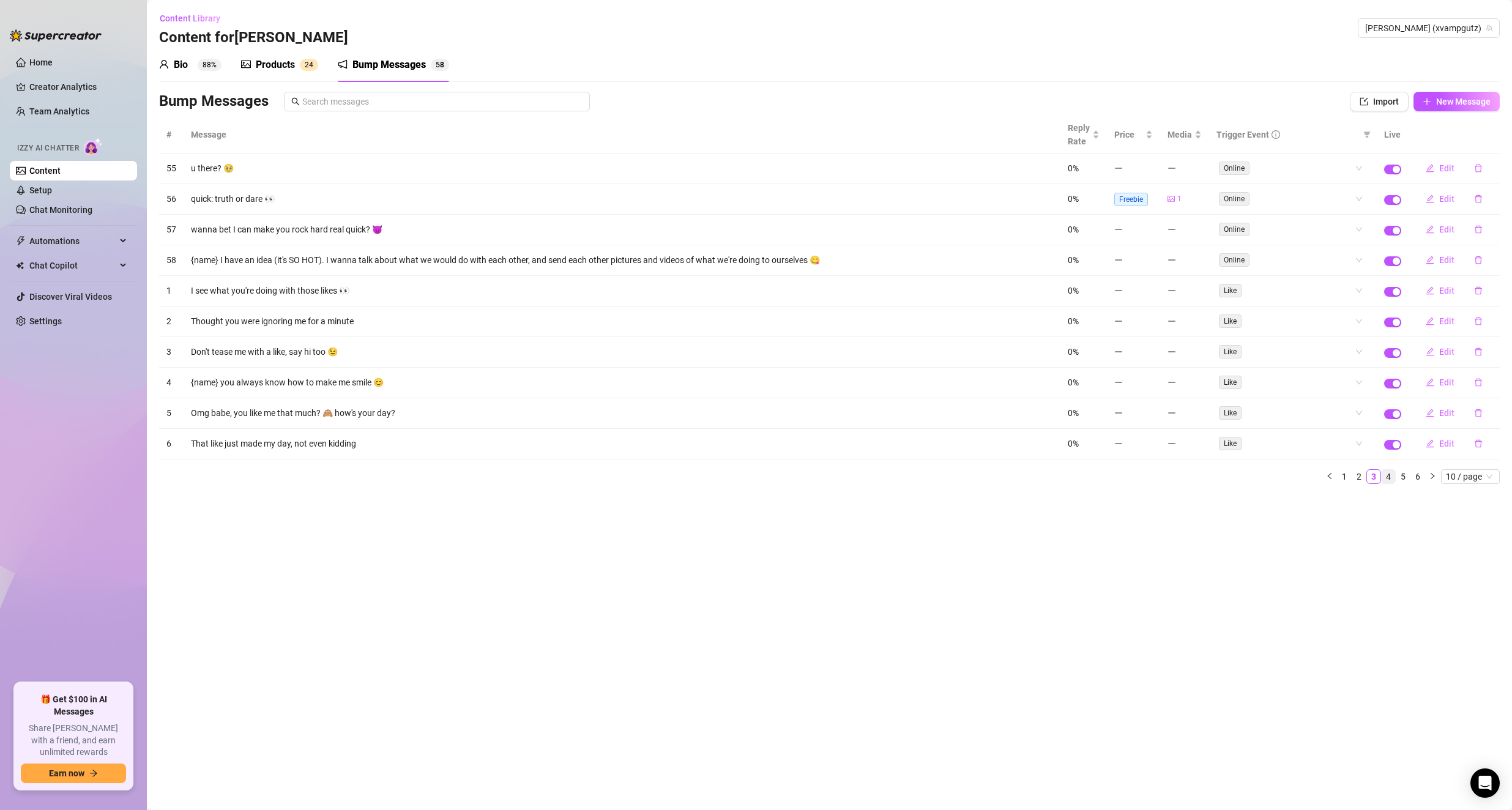
click at [706, 474] on link "4" at bounding box center [1388, 476] width 13 height 13
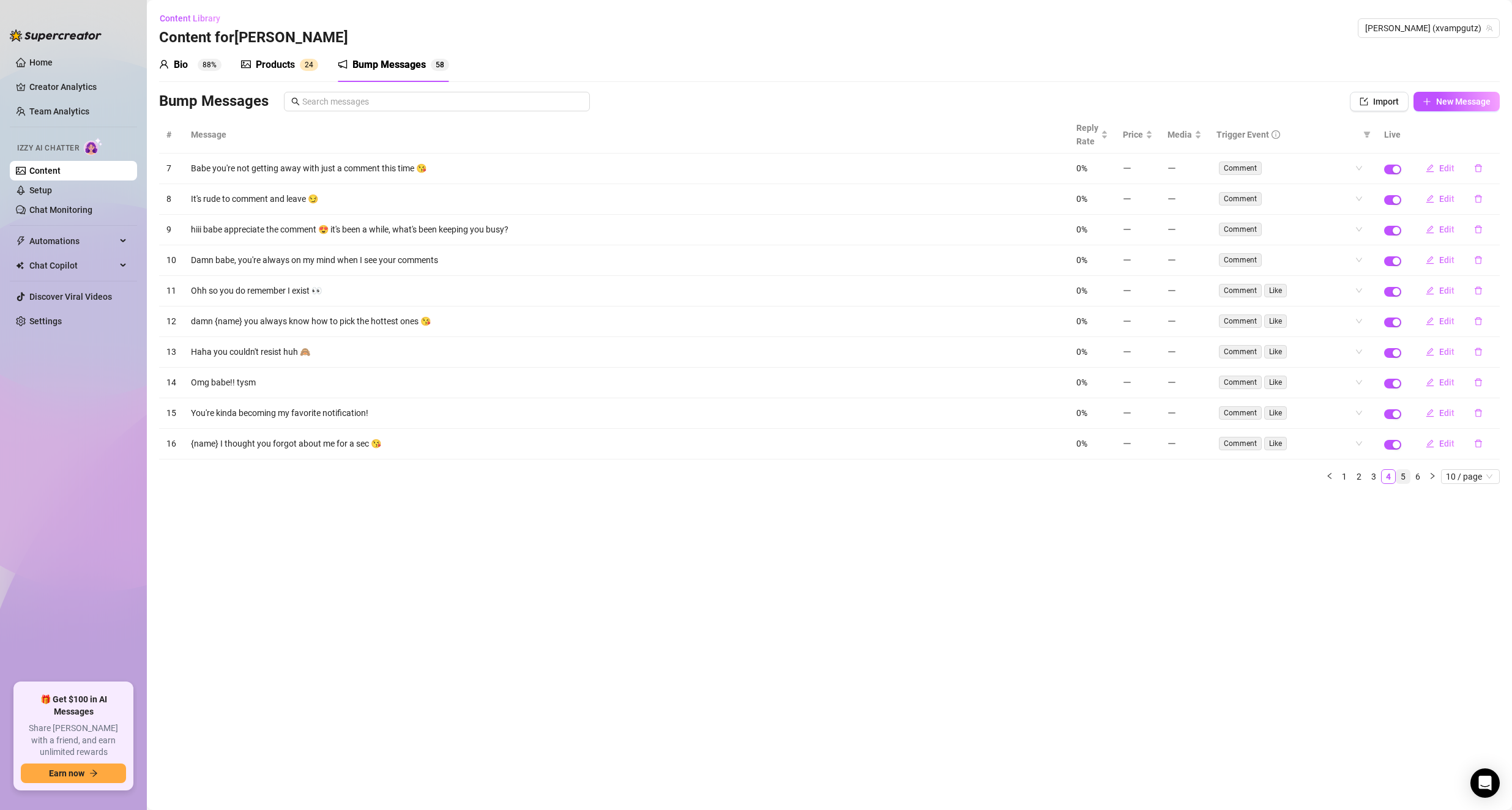
click at [706, 481] on link "5" at bounding box center [1403, 476] width 13 height 13
click at [706, 479] on link "6" at bounding box center [1418, 476] width 13 height 13
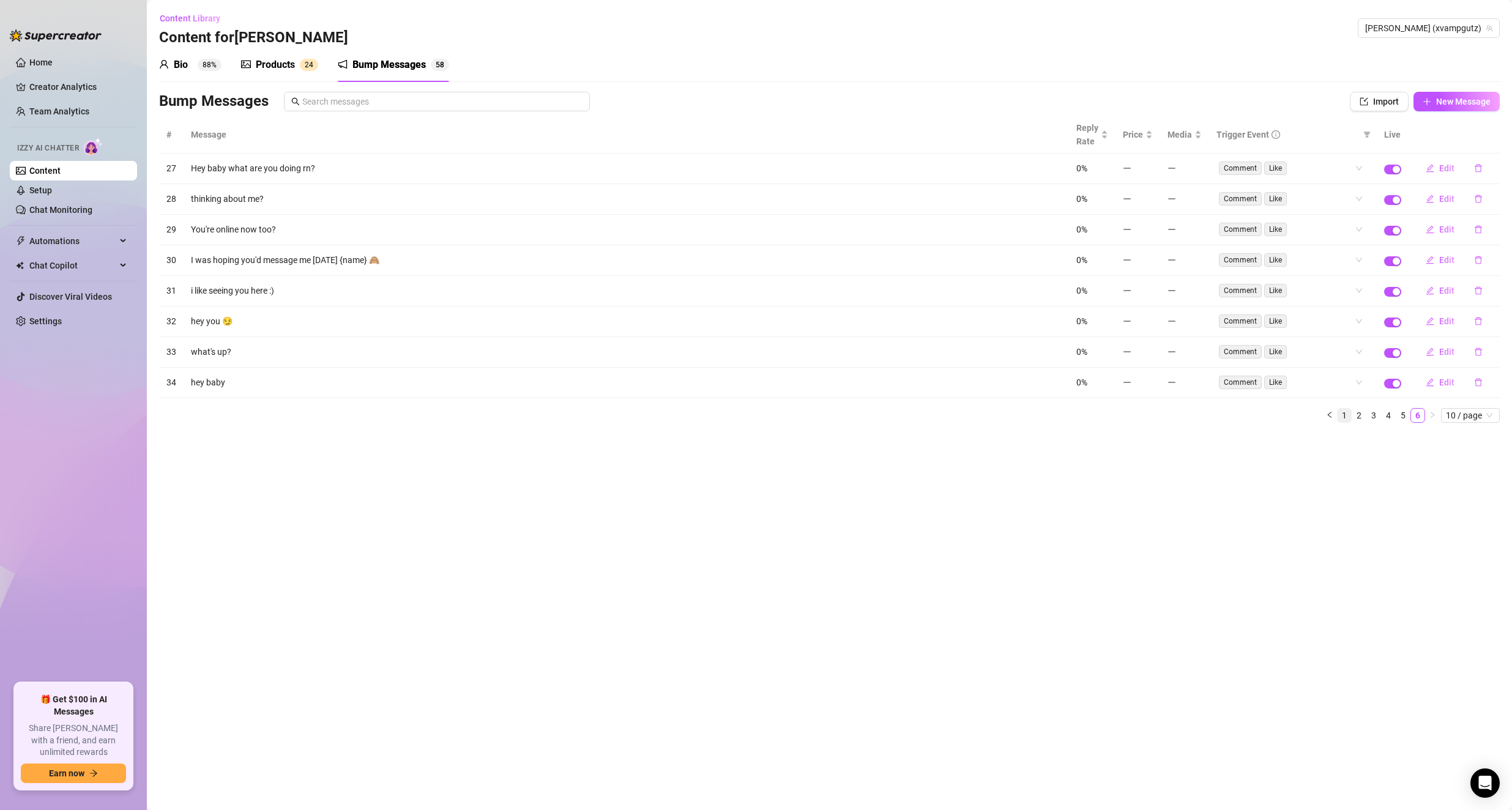
click at [706, 418] on link "1" at bounding box center [1344, 415] width 13 height 13
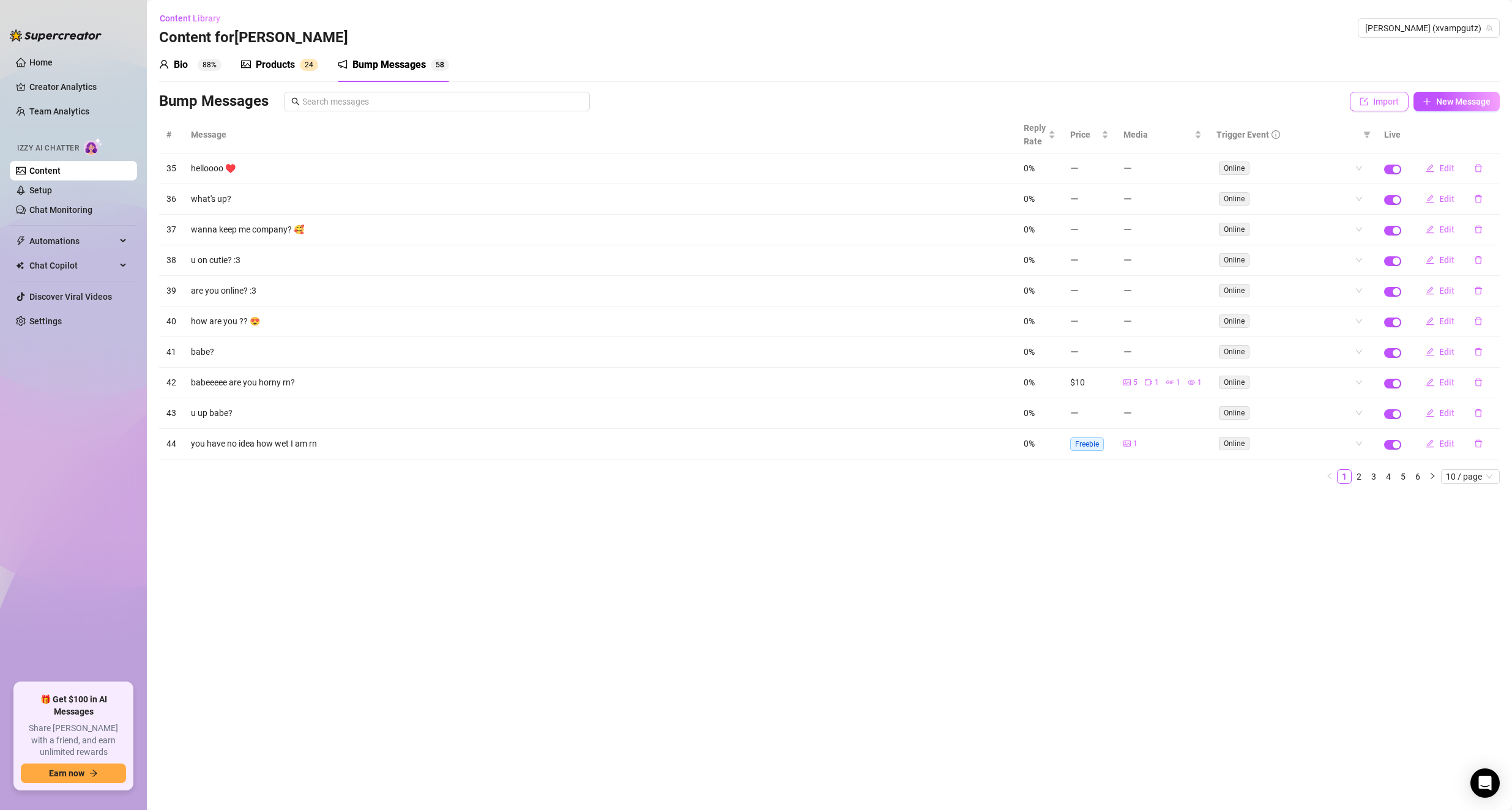
click at [706, 107] on button "Import" at bounding box center [1379, 102] width 59 height 20
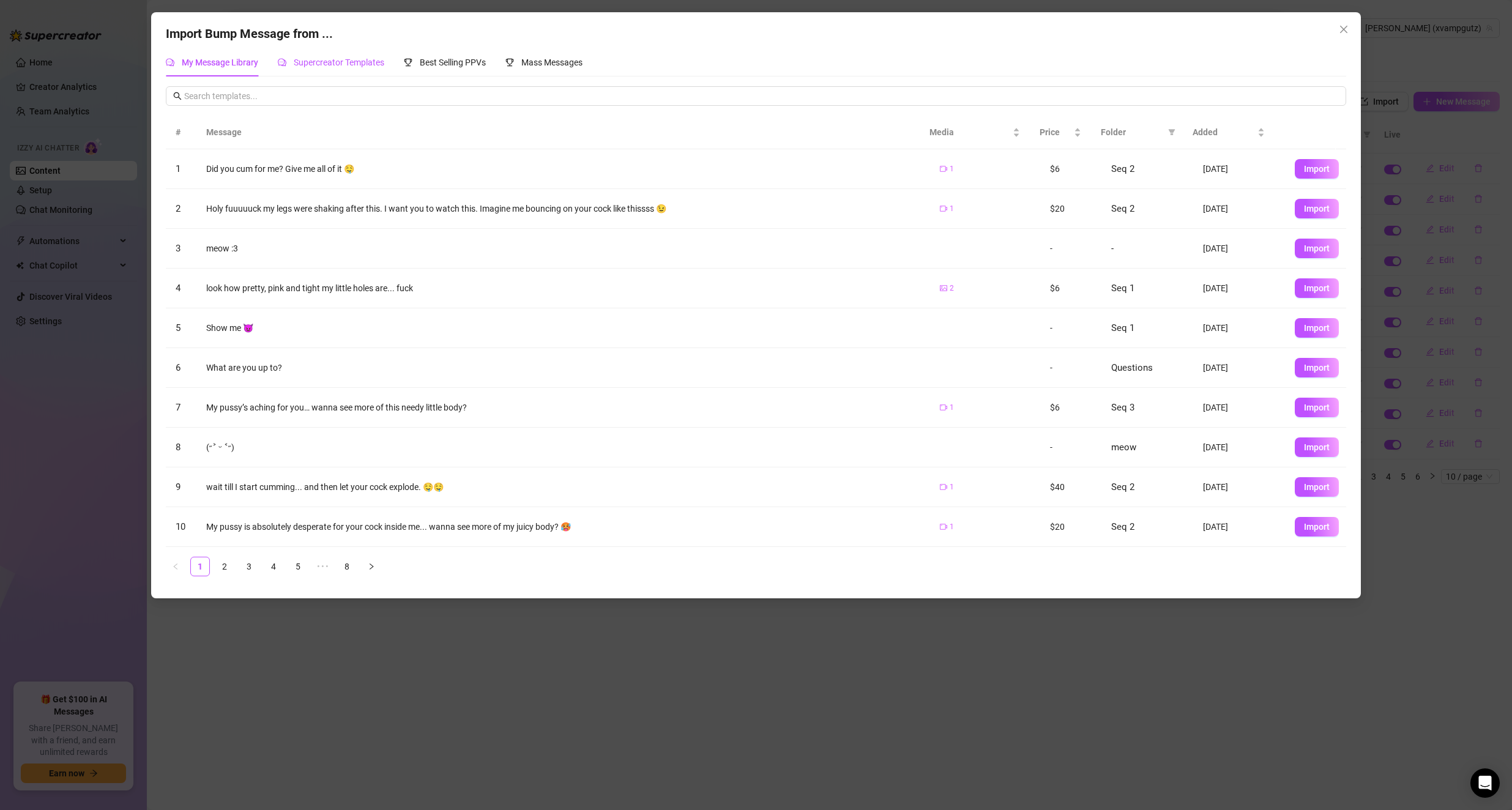
click at [345, 58] on span "Supercreator Templates" at bounding box center [339, 63] width 91 height 10
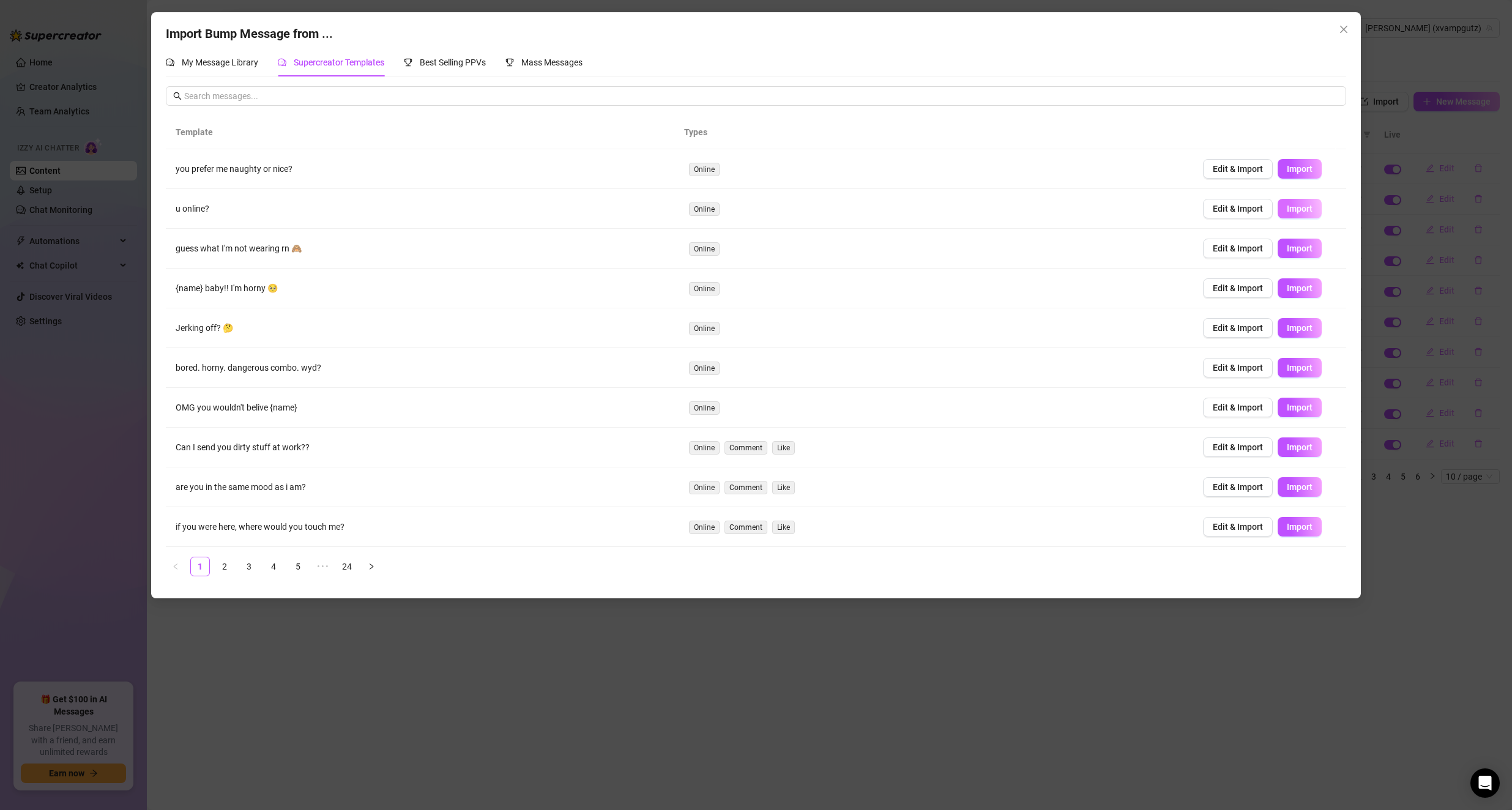
click at [706, 211] on span "Import" at bounding box center [1300, 208] width 26 height 10
click at [706, 370] on span "Import" at bounding box center [1300, 368] width 26 height 10
click at [706, 449] on span "Import" at bounding box center [1300, 447] width 26 height 10
click at [289, 566] on link "5" at bounding box center [298, 566] width 18 height 18
click at [401, 567] on link "24" at bounding box center [396, 566] width 18 height 18
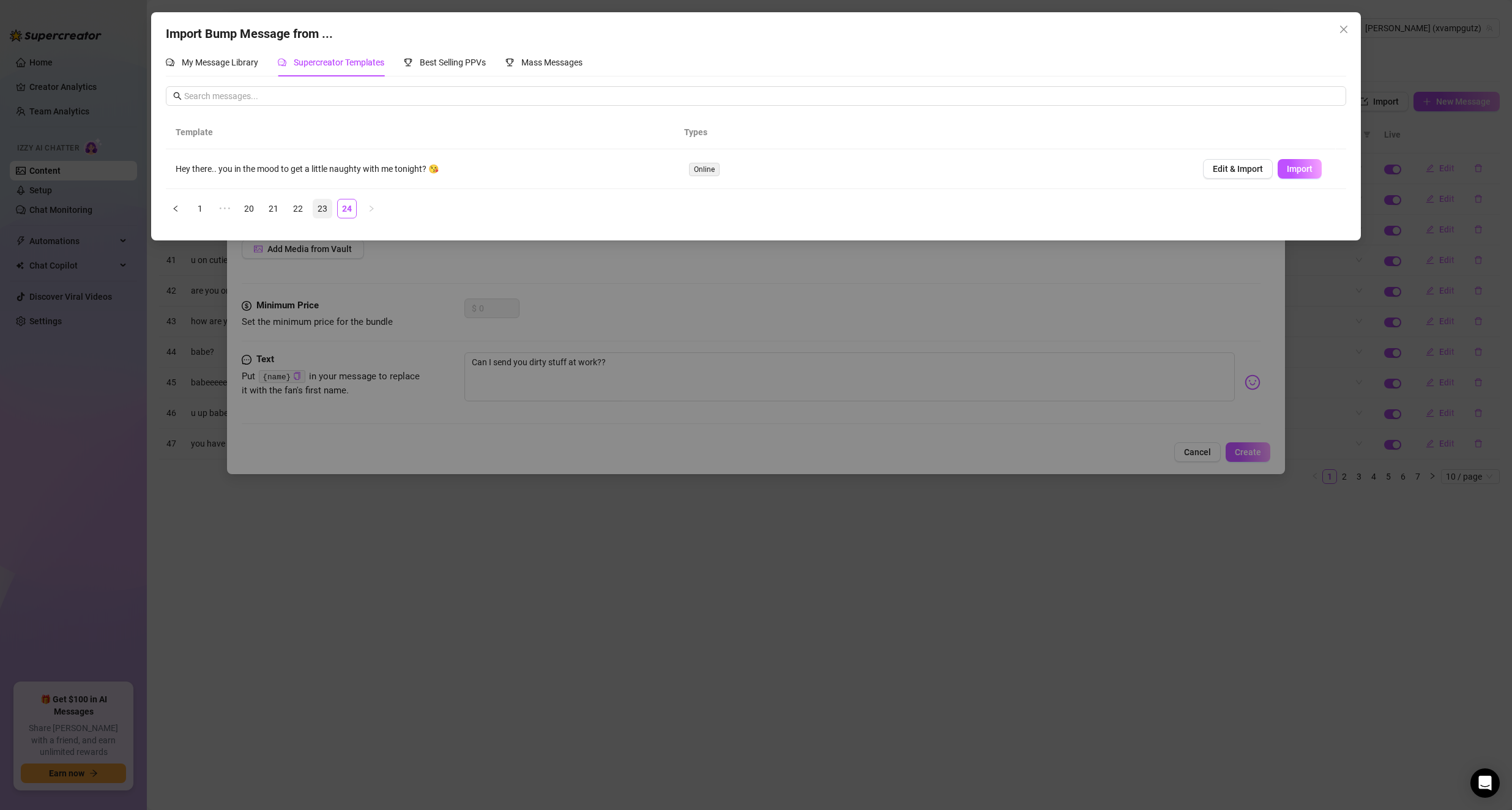
click at [324, 207] on link "23" at bounding box center [322, 208] width 18 height 18
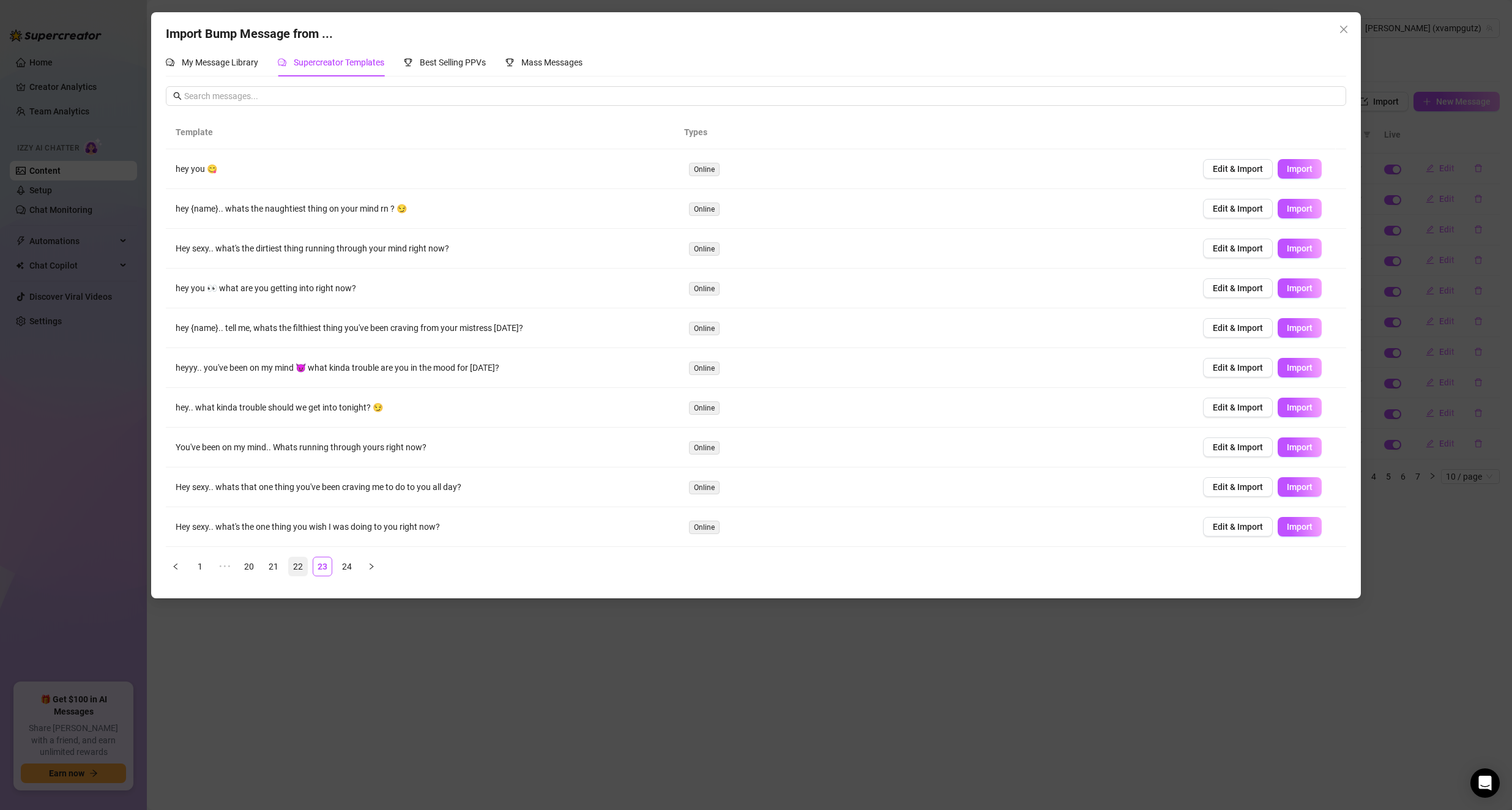
click at [305, 564] on link "22" at bounding box center [298, 566] width 18 height 18
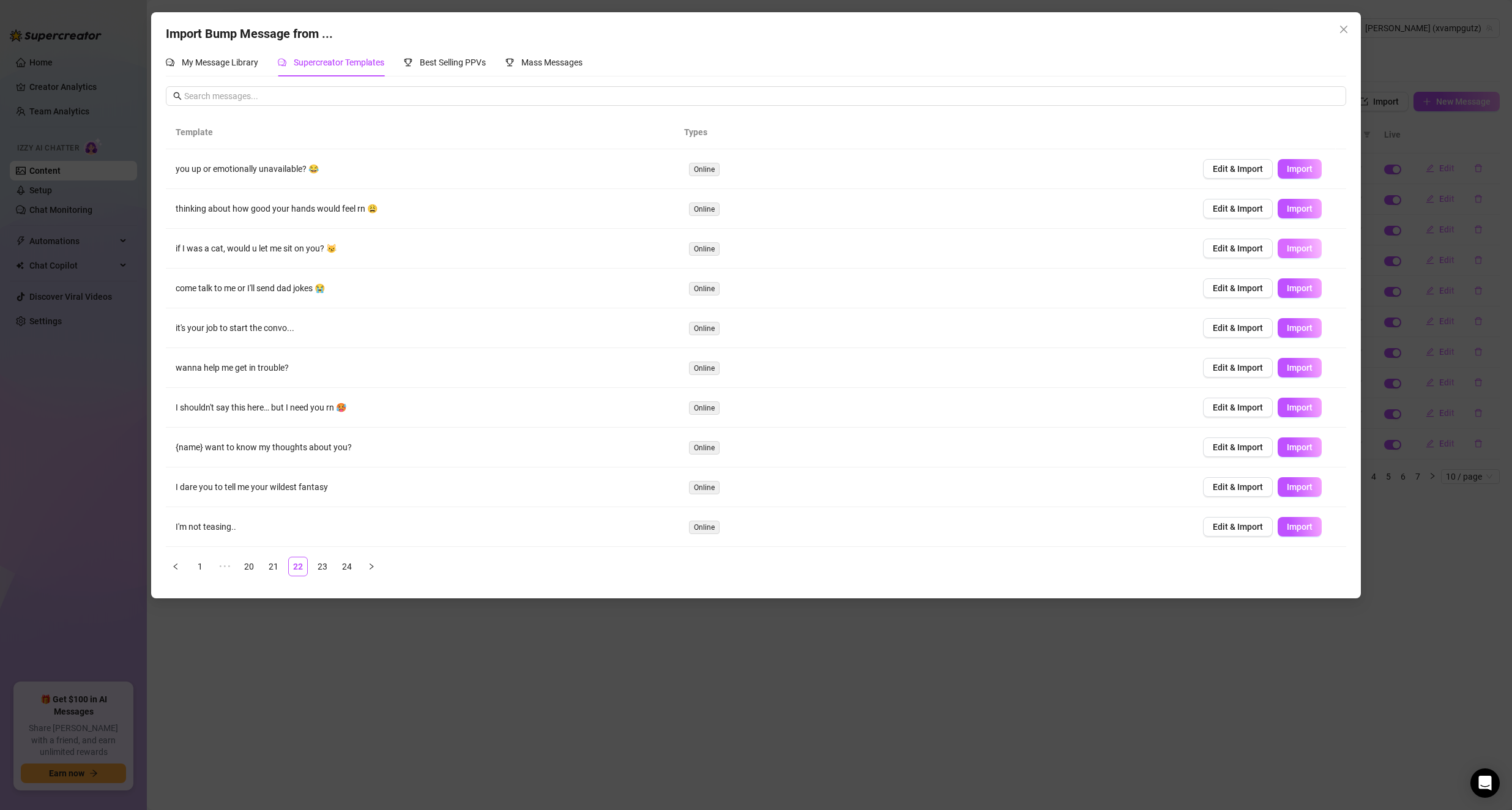
click at [706, 252] on span "Import" at bounding box center [1300, 249] width 26 height 10
click at [279, 568] on link "21" at bounding box center [274, 566] width 18 height 18
click at [276, 561] on link "20" at bounding box center [274, 566] width 18 height 18
click at [706, 488] on span "Import" at bounding box center [1300, 487] width 26 height 10
click at [263, 560] on ul "1 ••• 18 19 20 21 22 ••• 24" at bounding box center [756, 567] width 1181 height 20
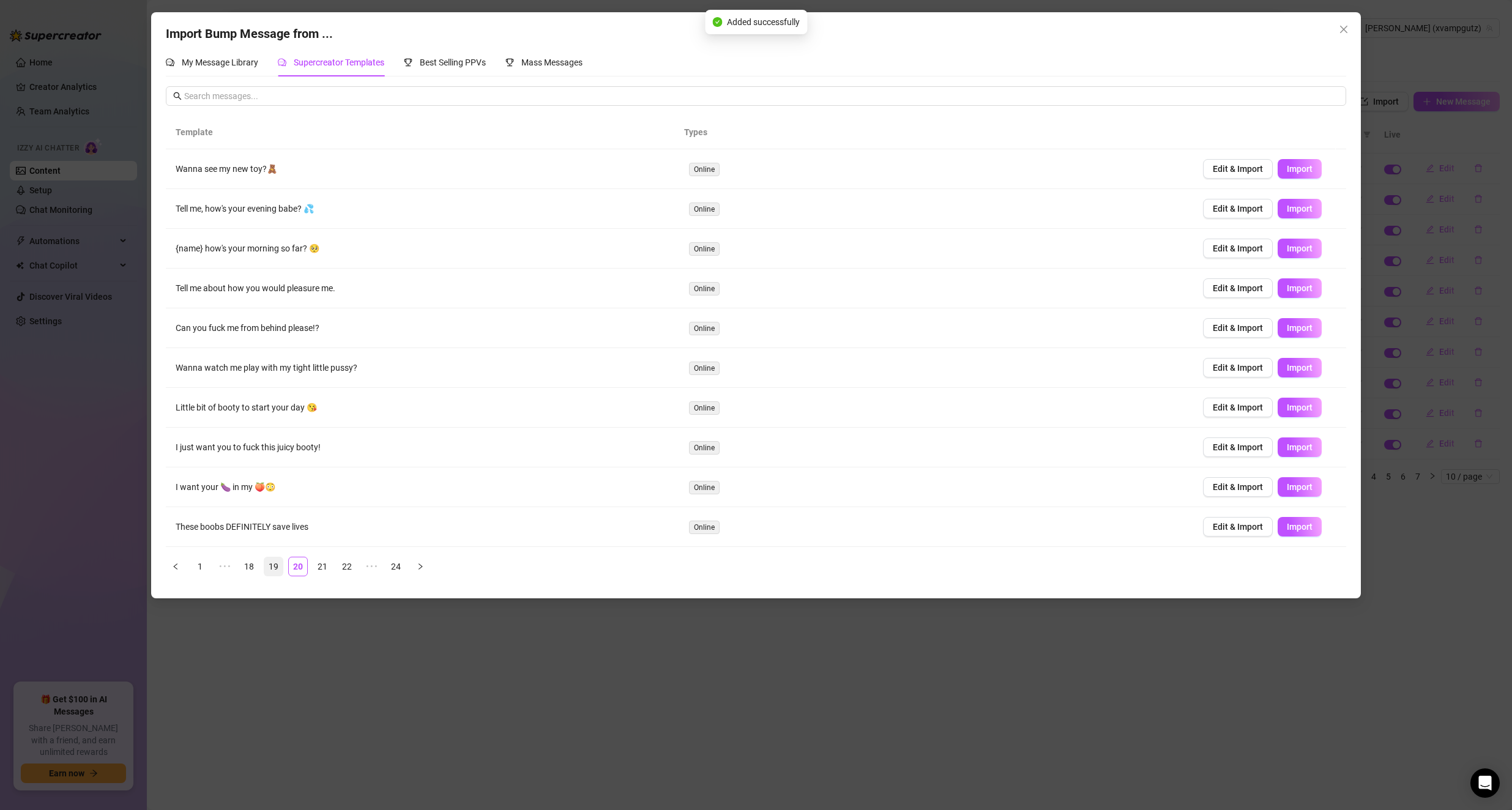
click at [274, 566] on link "19" at bounding box center [274, 566] width 18 height 18
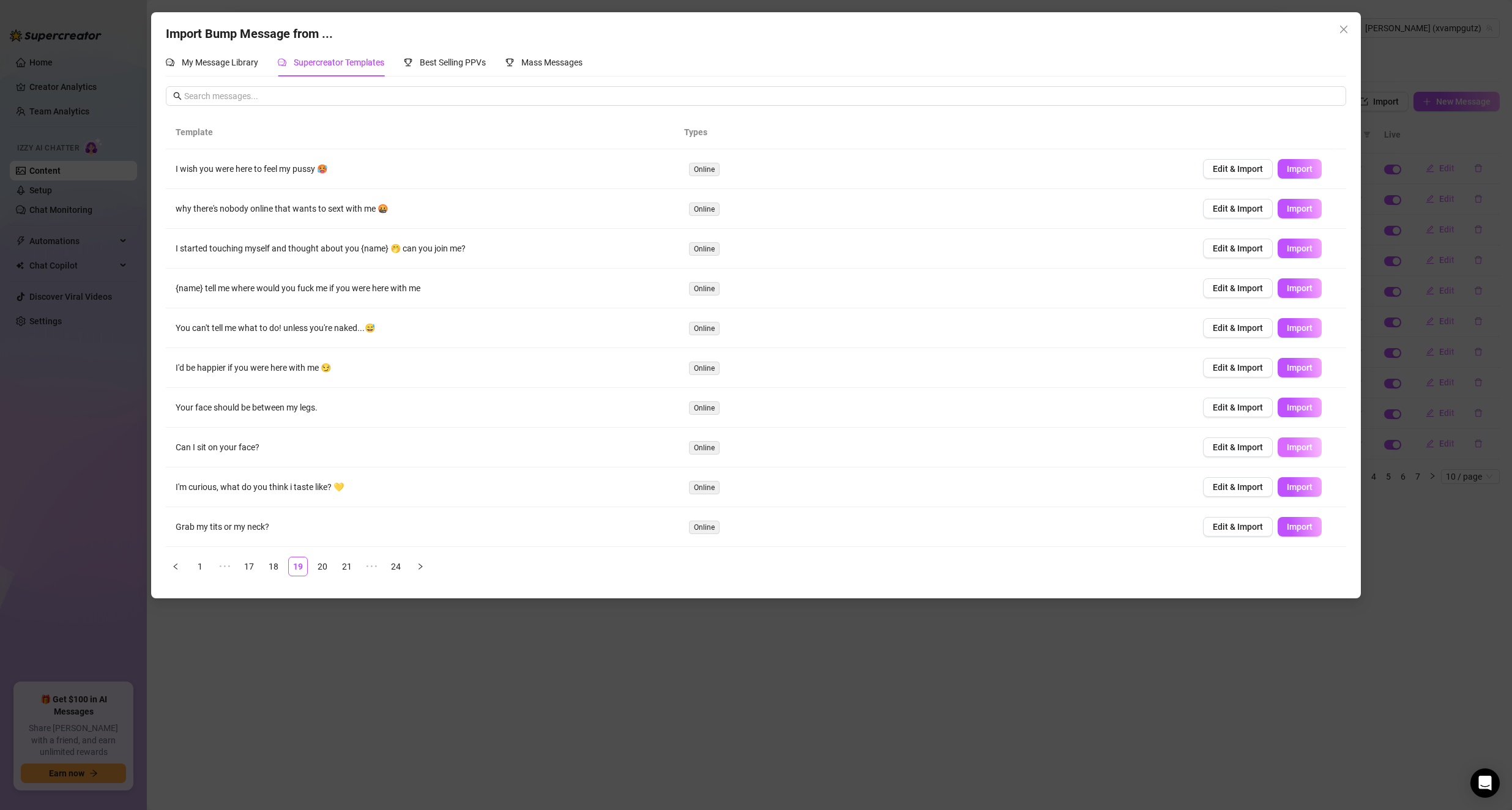
click at [706, 447] on span "Import" at bounding box center [1300, 447] width 26 height 10
click at [269, 562] on link "18" at bounding box center [274, 566] width 18 height 18
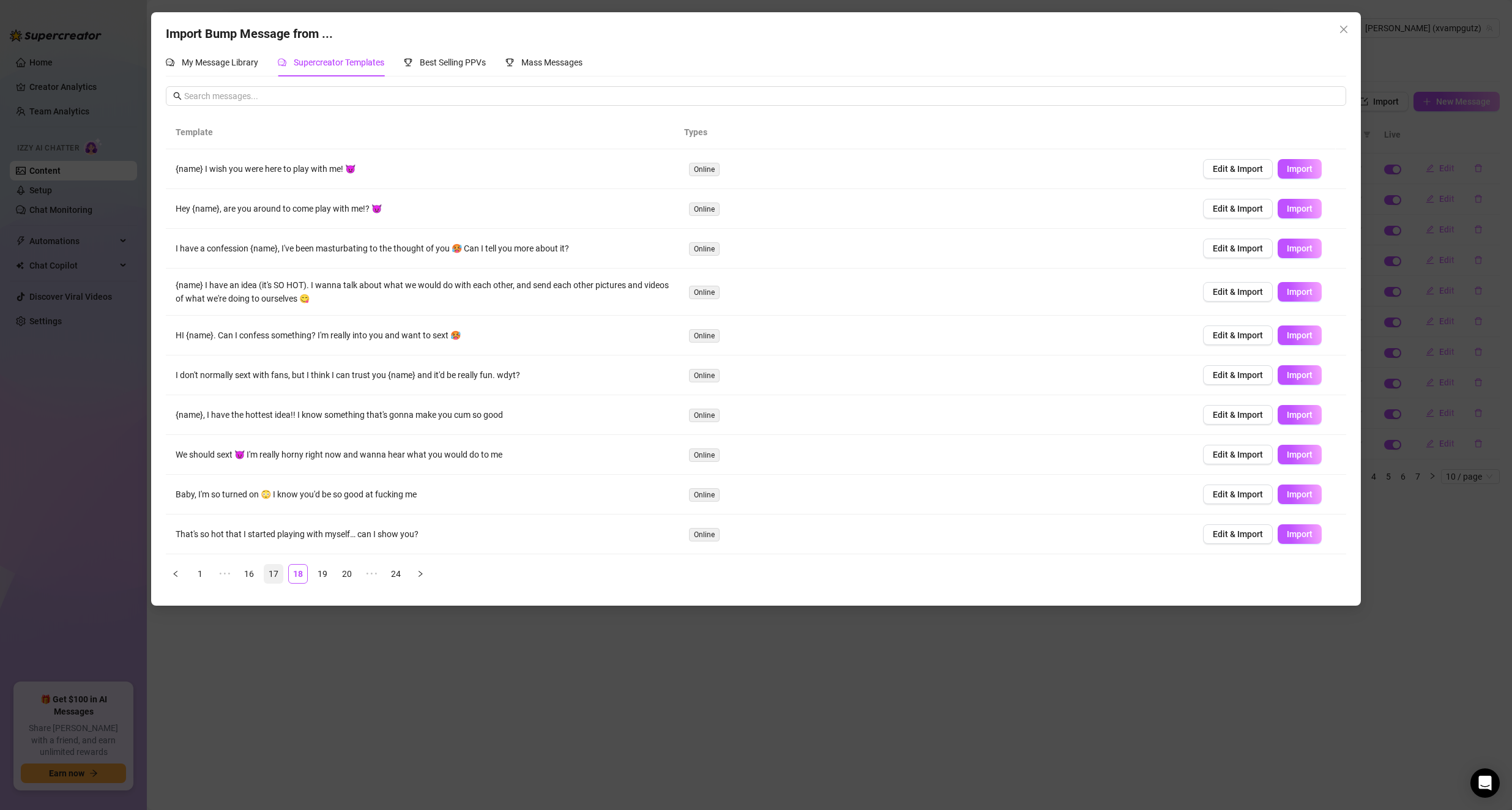
click at [267, 569] on link "17" at bounding box center [274, 574] width 18 height 18
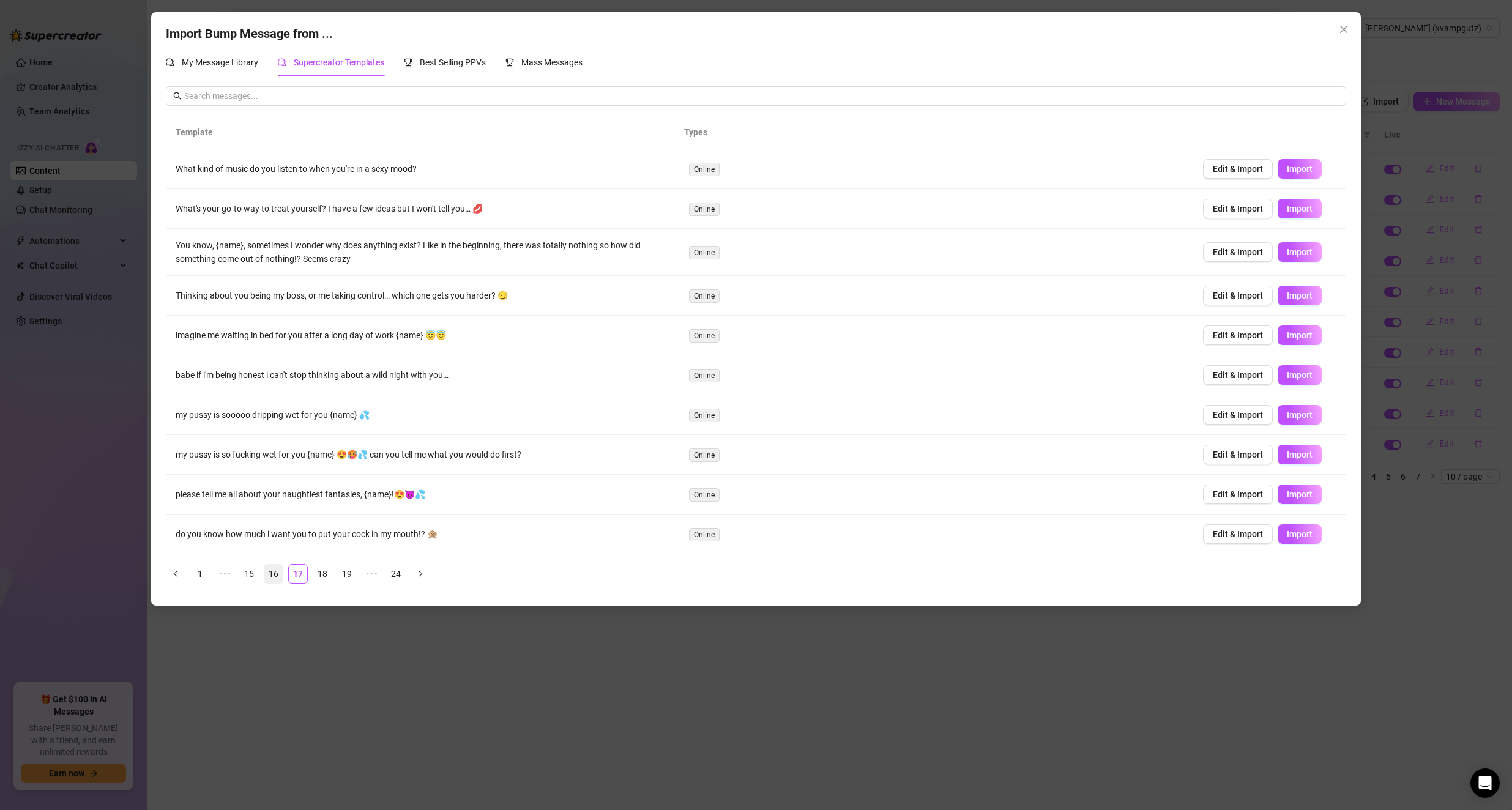
click at [278, 577] on link "16" at bounding box center [274, 574] width 18 height 18
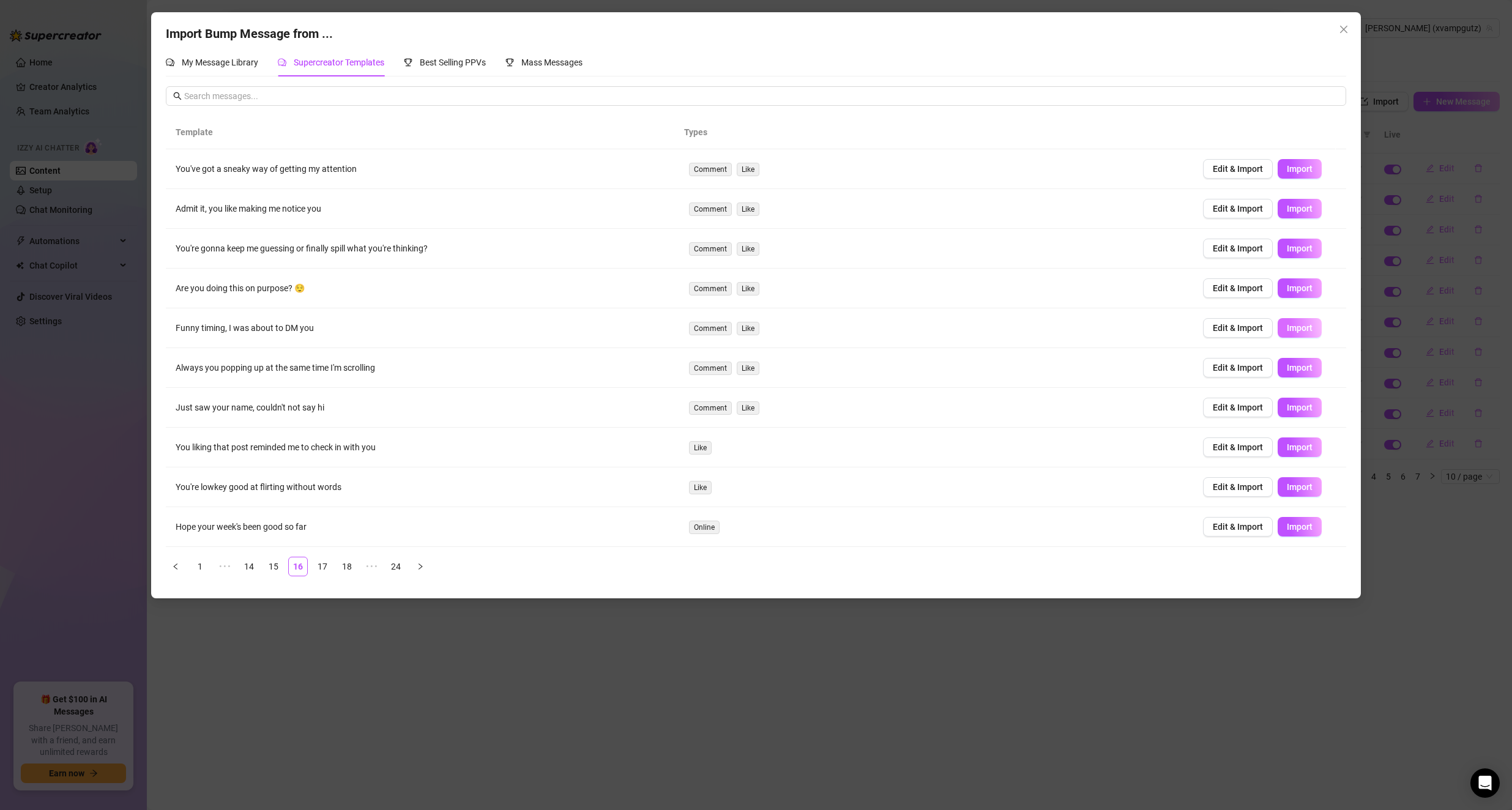
click at [706, 326] on span "Import" at bounding box center [1300, 328] width 26 height 10
click at [706, 530] on span "Import" at bounding box center [1300, 526] width 26 height 10
type textarea "Hope your week's been good so far"
click at [274, 565] on link "15" at bounding box center [274, 566] width 18 height 18
click at [706, 34] on button "Close" at bounding box center [1344, 30] width 20 height 20
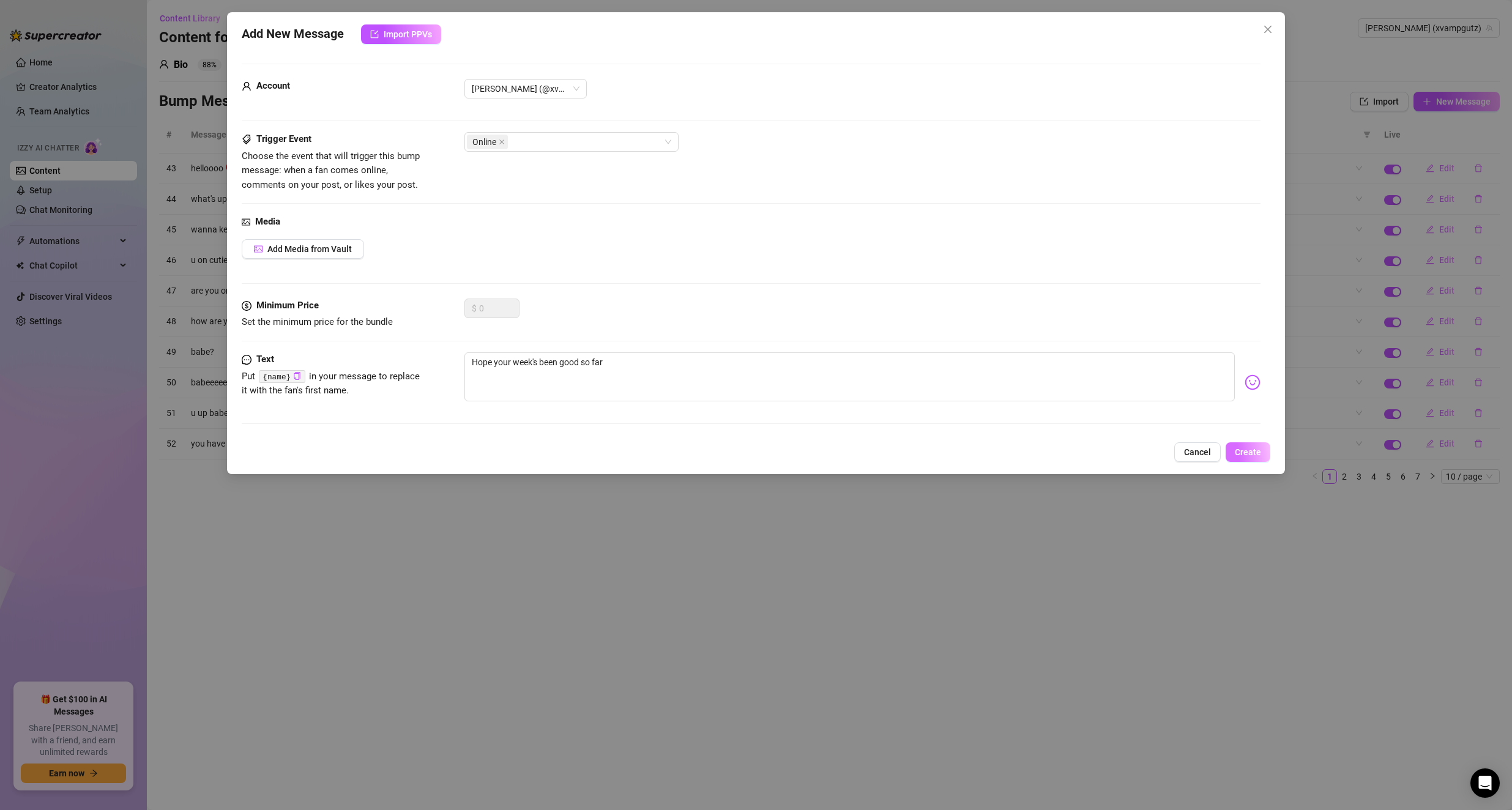
click at [706, 455] on span "Create" at bounding box center [1248, 452] width 26 height 10
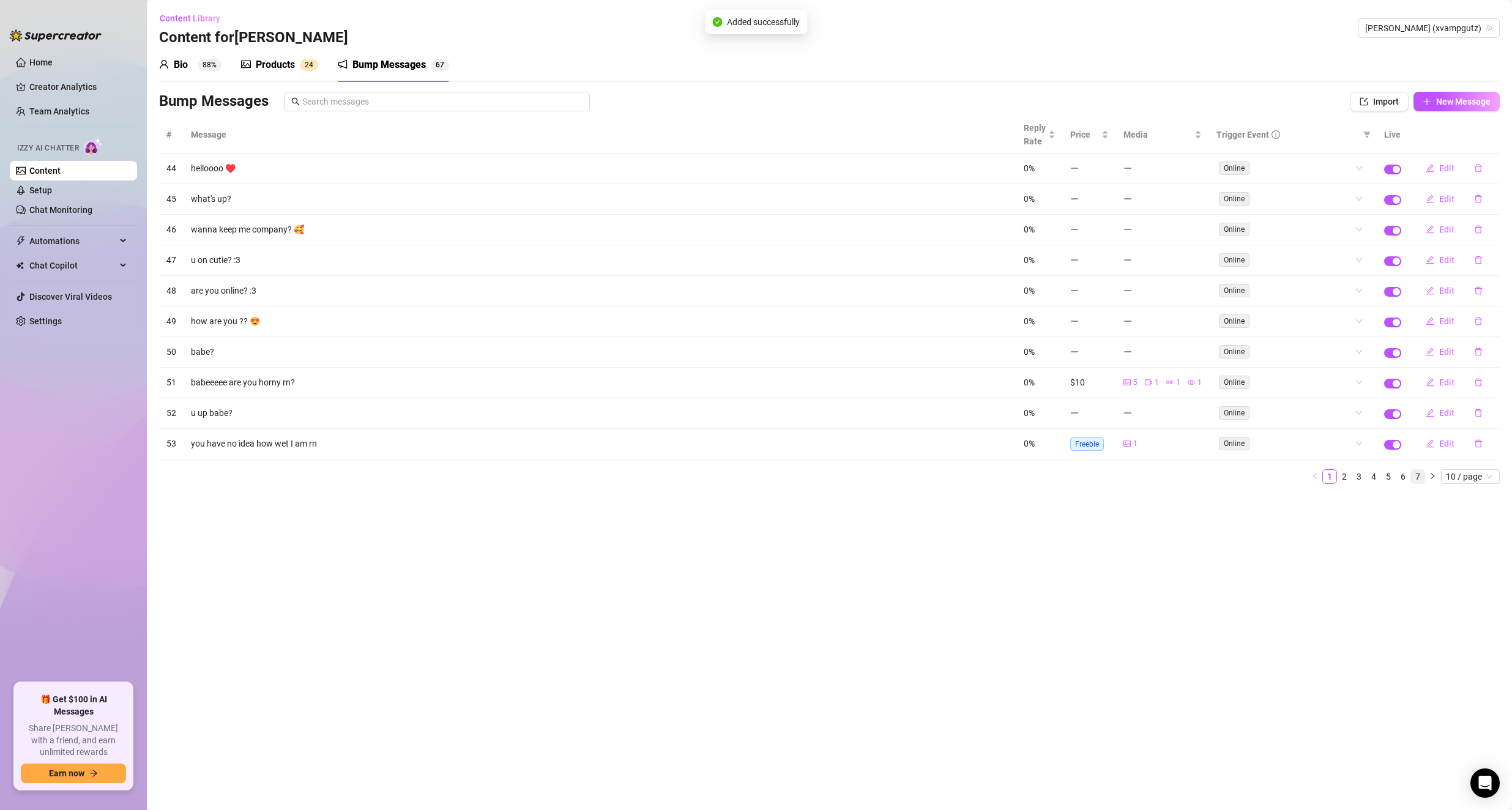
click at [706, 476] on link "7" at bounding box center [1418, 476] width 13 height 13
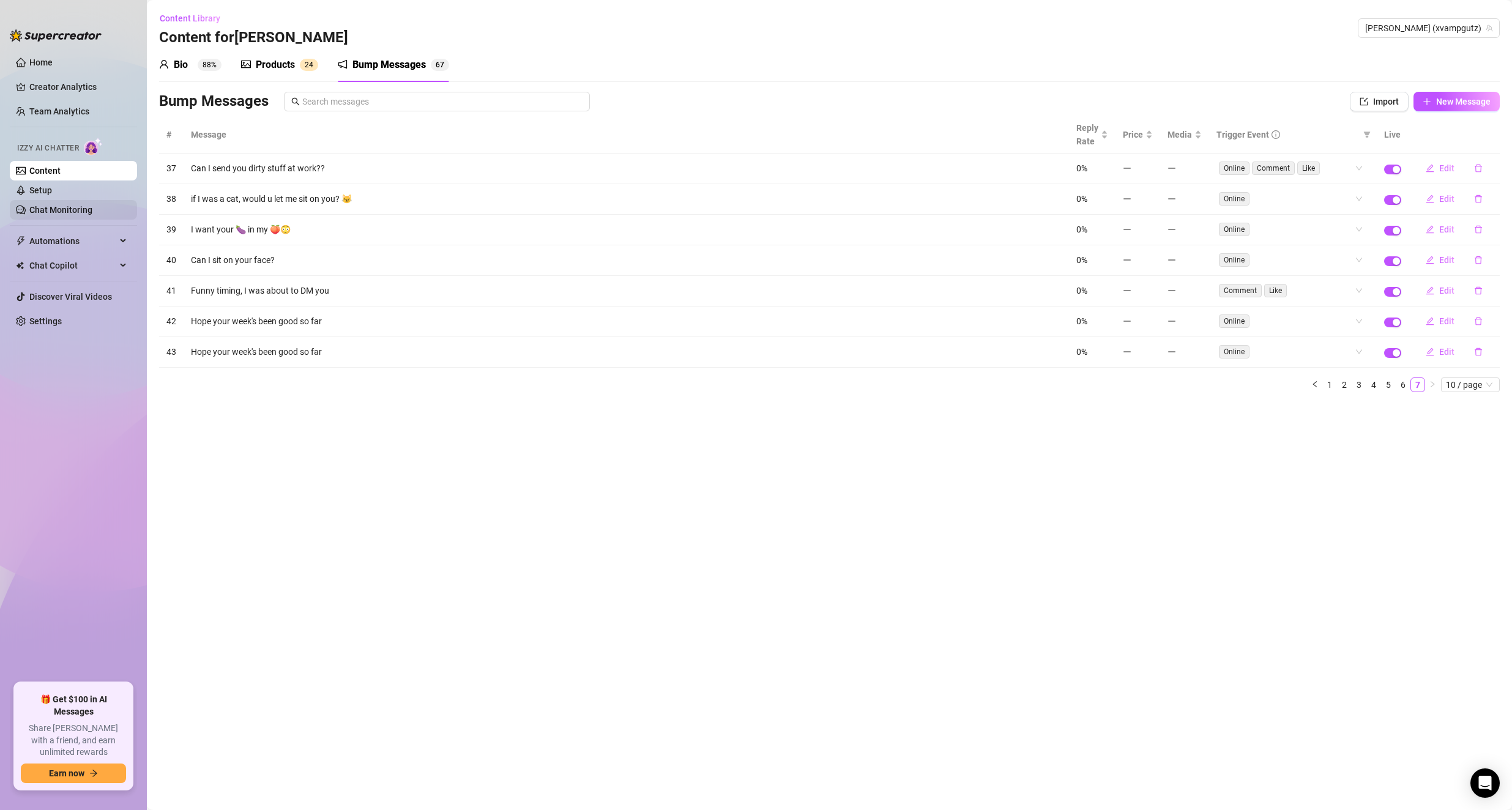
click at [60, 206] on link "Chat Monitoring" at bounding box center [61, 210] width 63 height 10
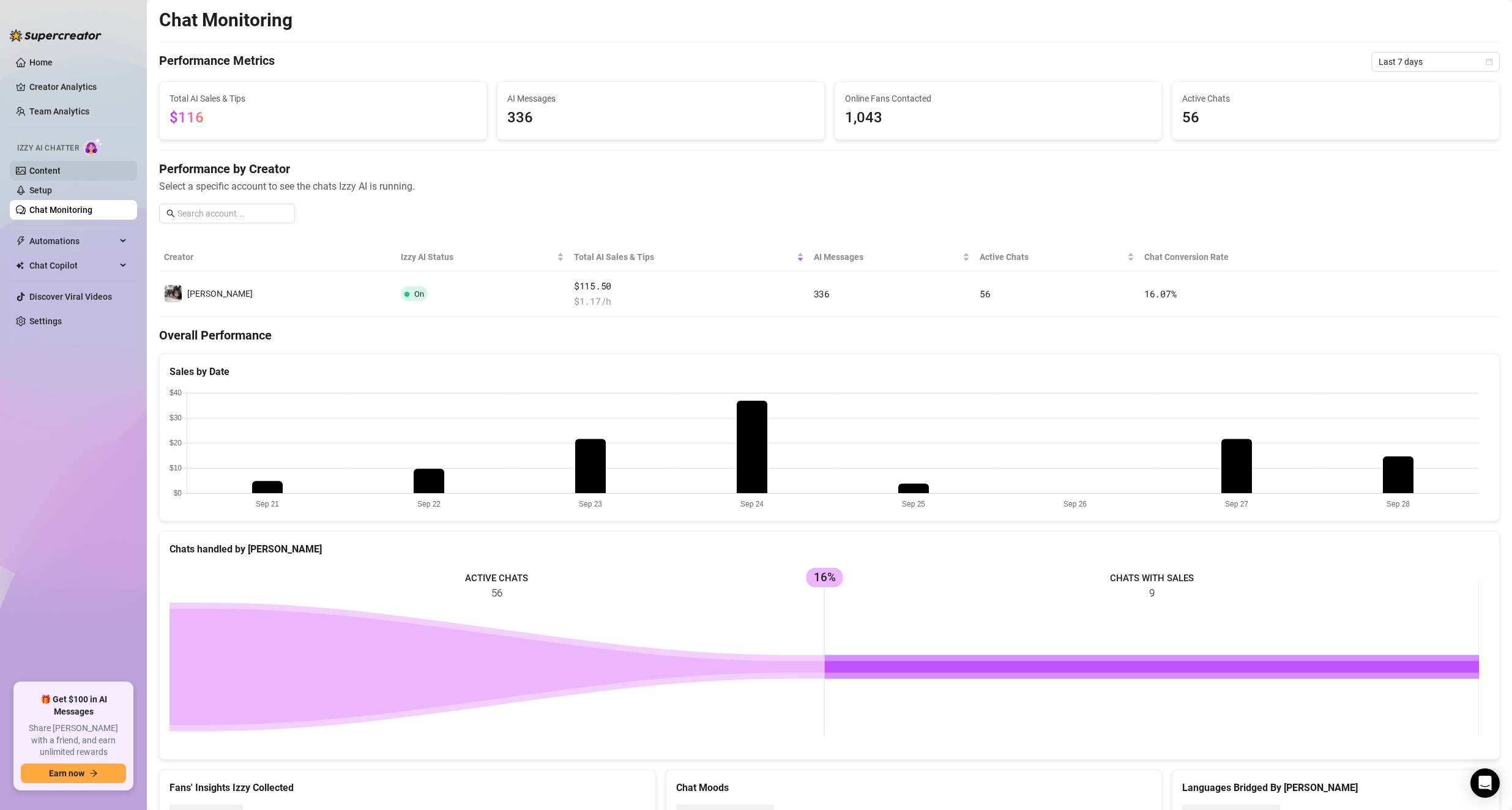
click at [60, 175] on link "Content" at bounding box center [45, 171] width 31 height 10
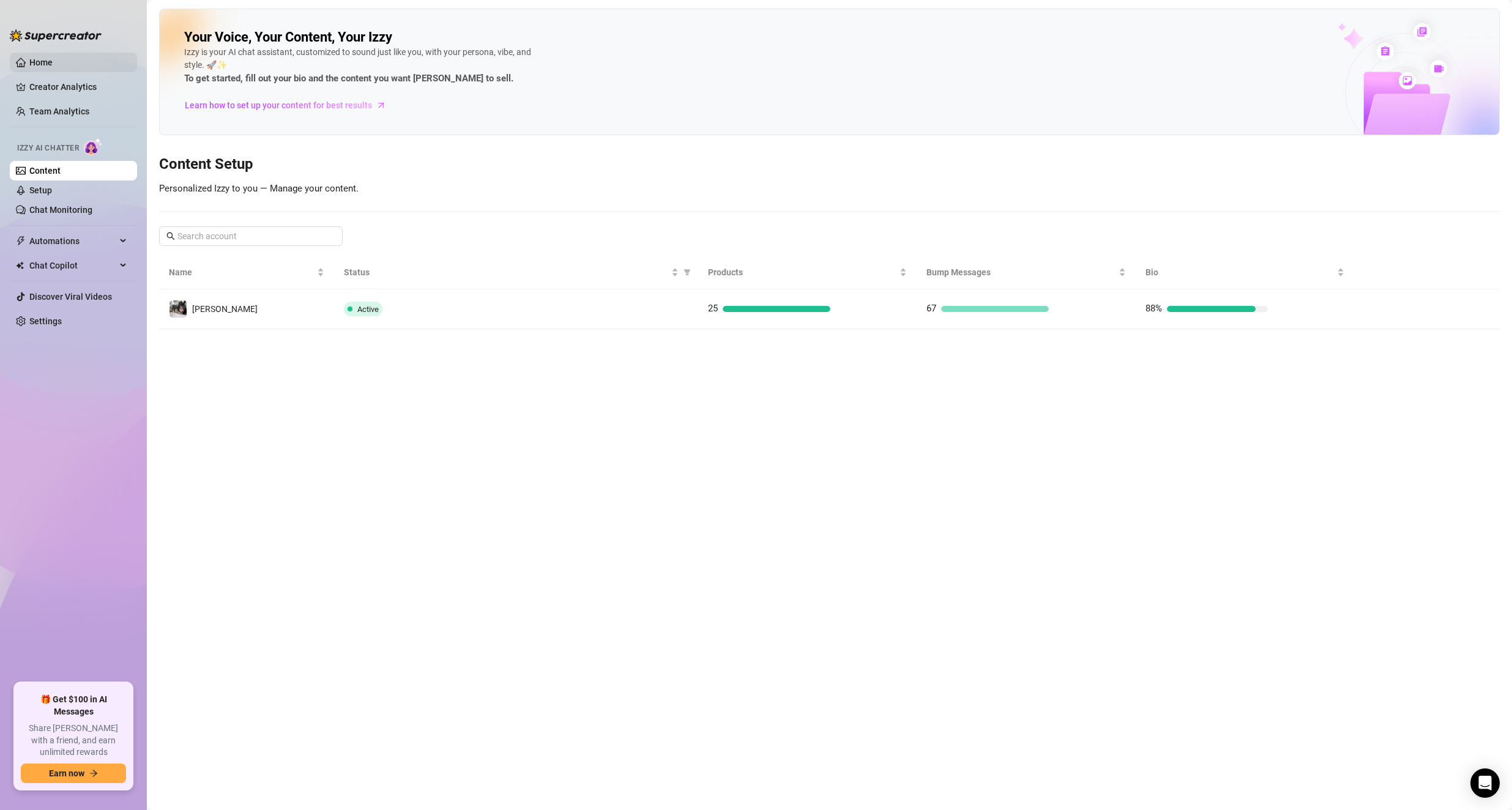
click at [31, 59] on link "Home" at bounding box center [41, 63] width 23 height 10
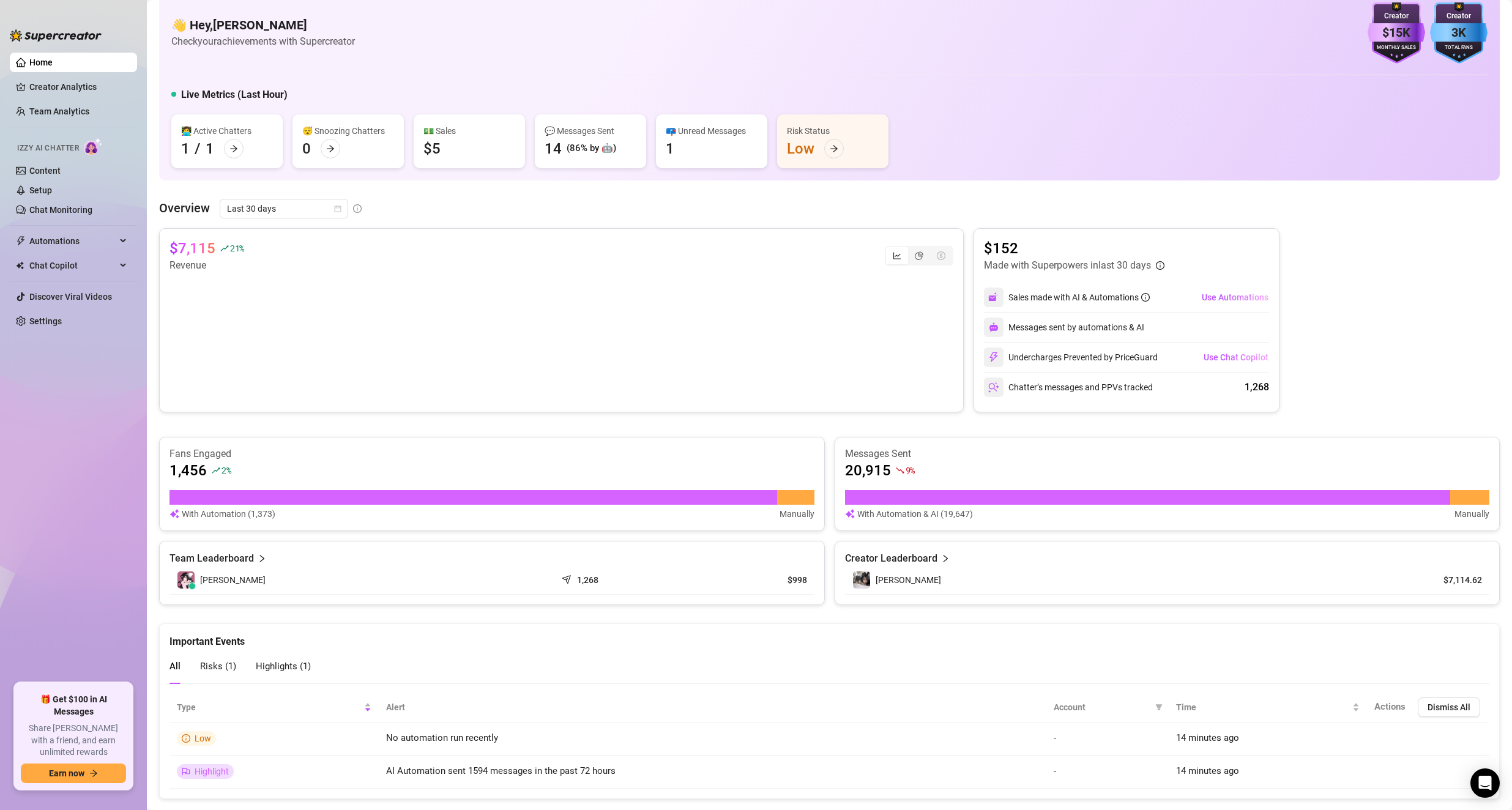
scroll to position [46, 0]
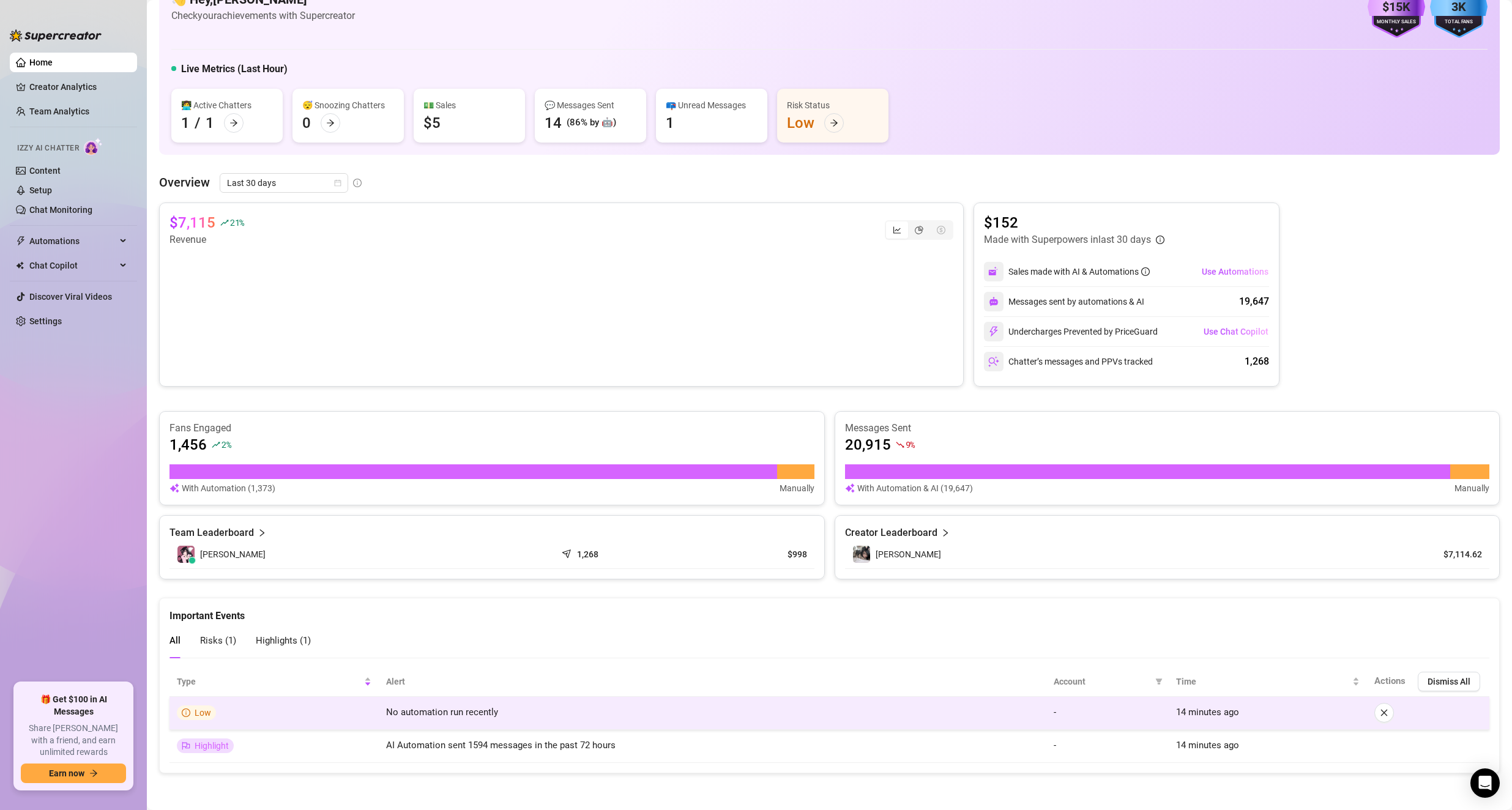
click at [446, 723] on td "No automation run recently" at bounding box center [713, 713] width 668 height 33
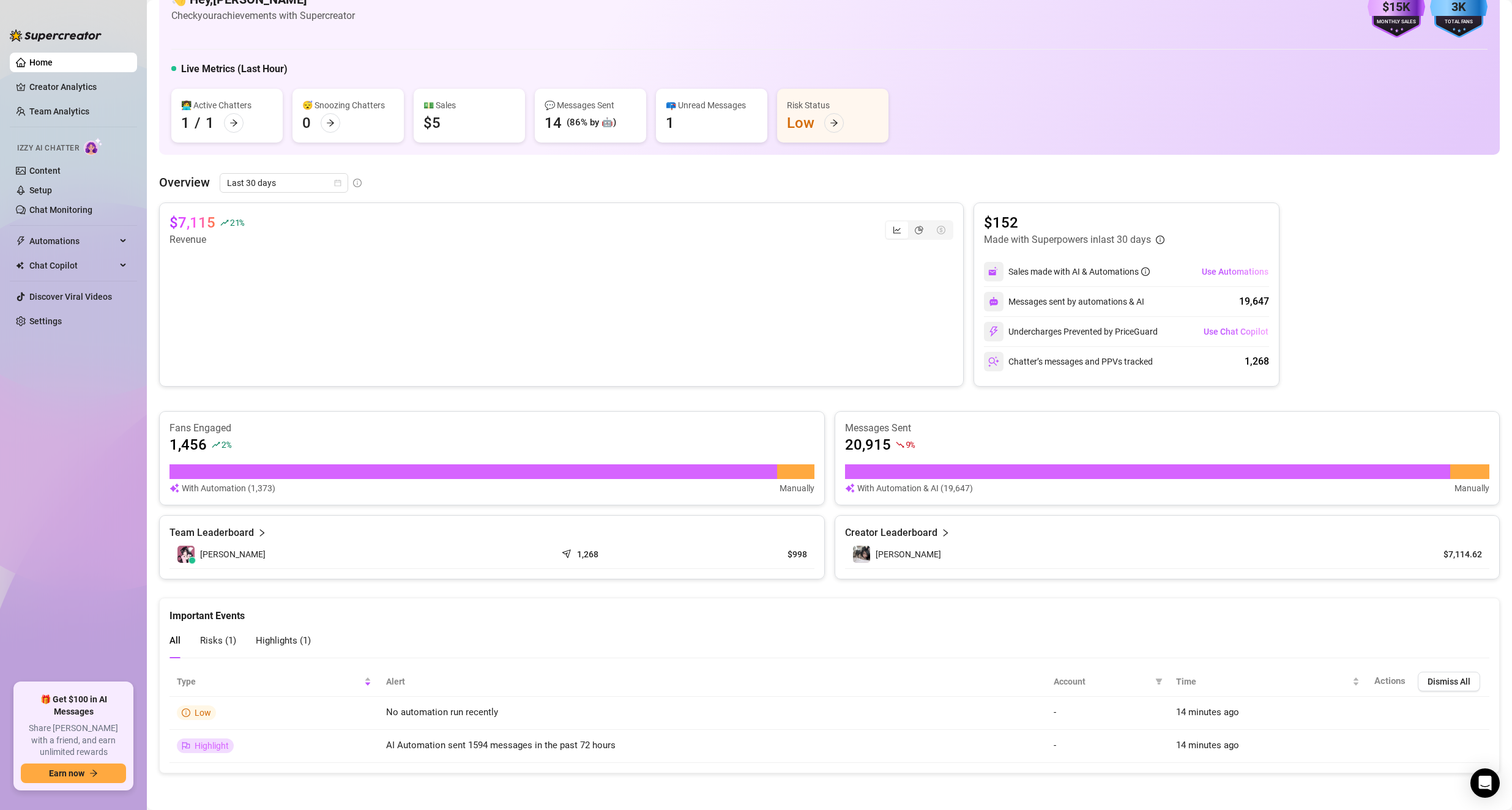
click at [204, 644] on span "Risks ( 1 )" at bounding box center [218, 640] width 36 height 11
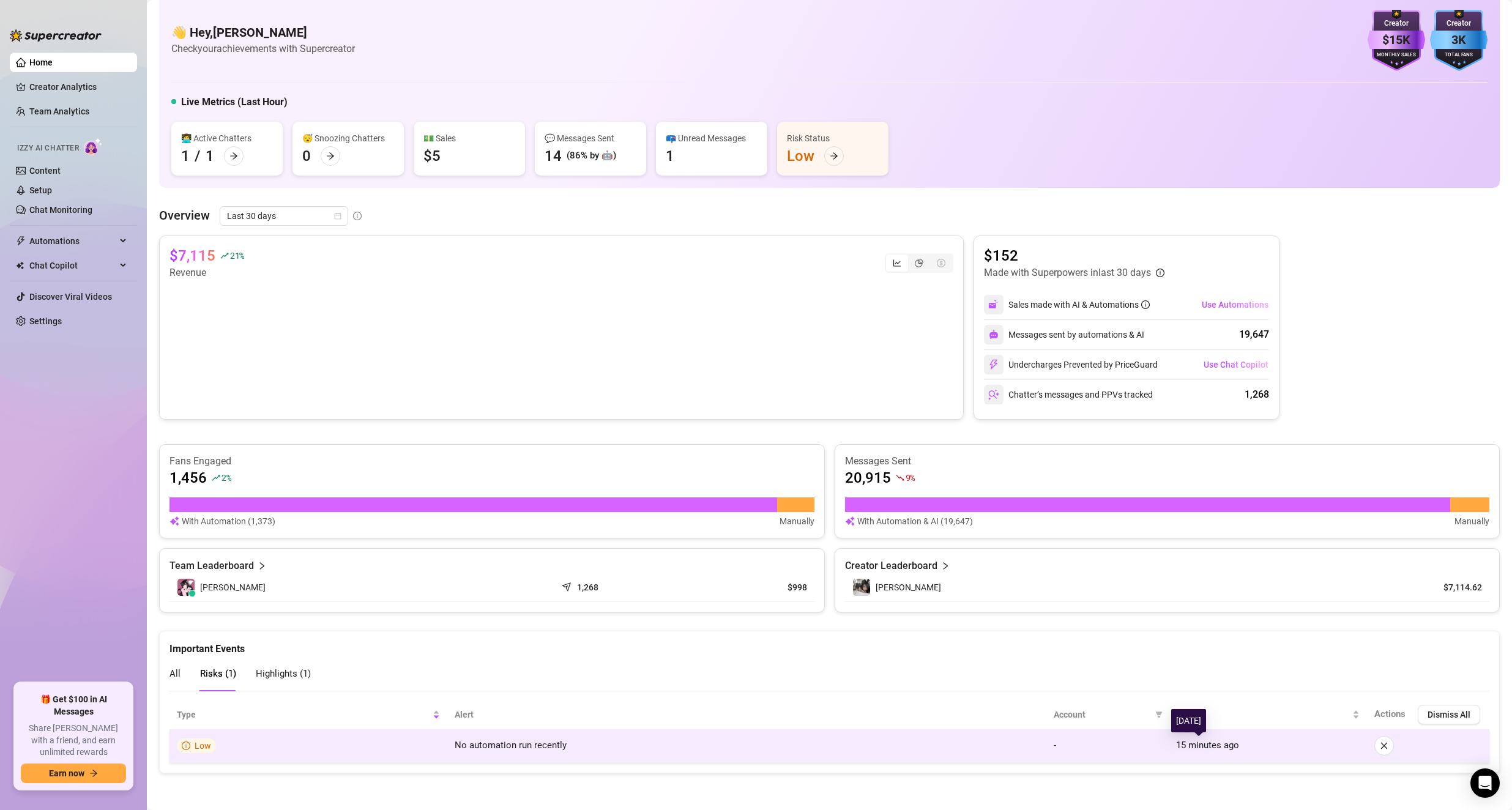
click at [706, 746] on span "15 minutes ago" at bounding box center [1208, 745] width 63 height 11
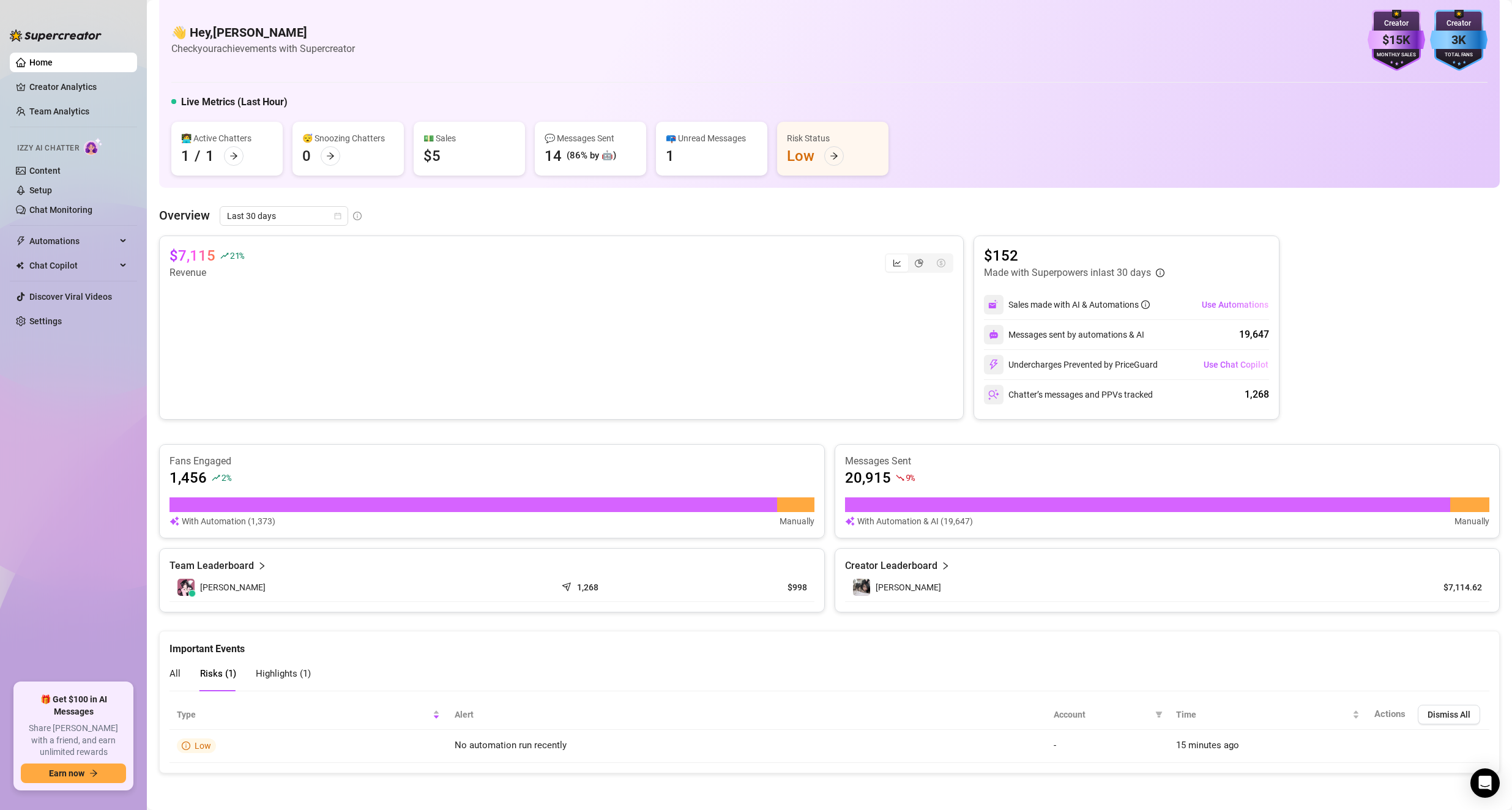
click at [291, 673] on span "Highlights ( 1 )" at bounding box center [283, 673] width 55 height 11
click at [222, 675] on span "Risks ( 1 )" at bounding box center [218, 673] width 36 height 11
click at [180, 674] on span "All" at bounding box center [174, 673] width 11 height 11
